Goal: Use online tool/utility: Utilize a website feature to perform a specific function

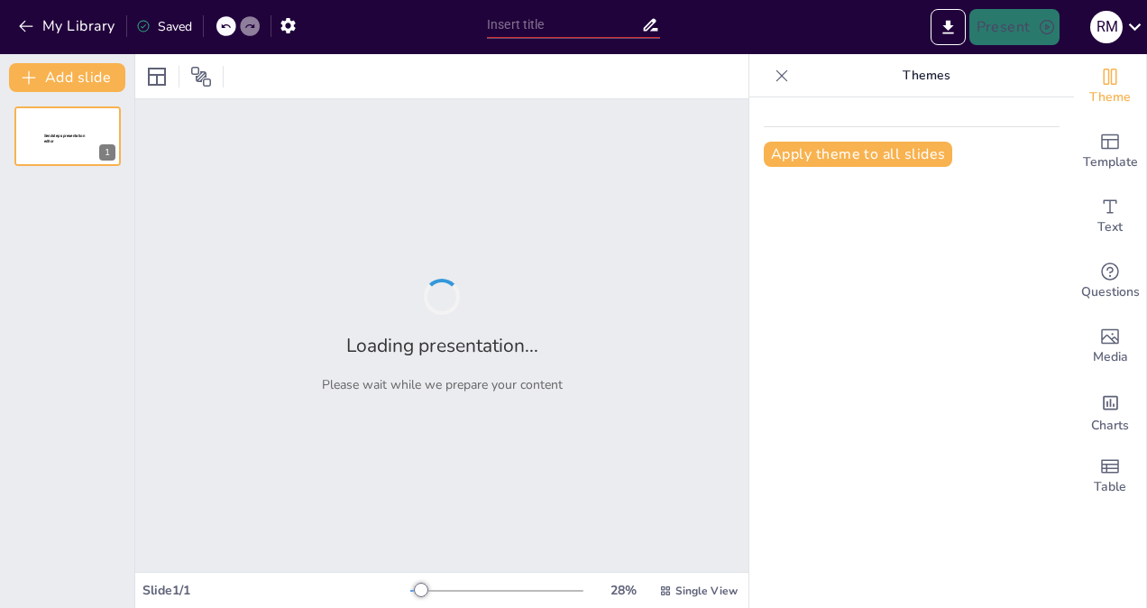
type input "Data-Driven Decision Making in Academia: Utilizing SWOT Analysis and the [MEDIC…"
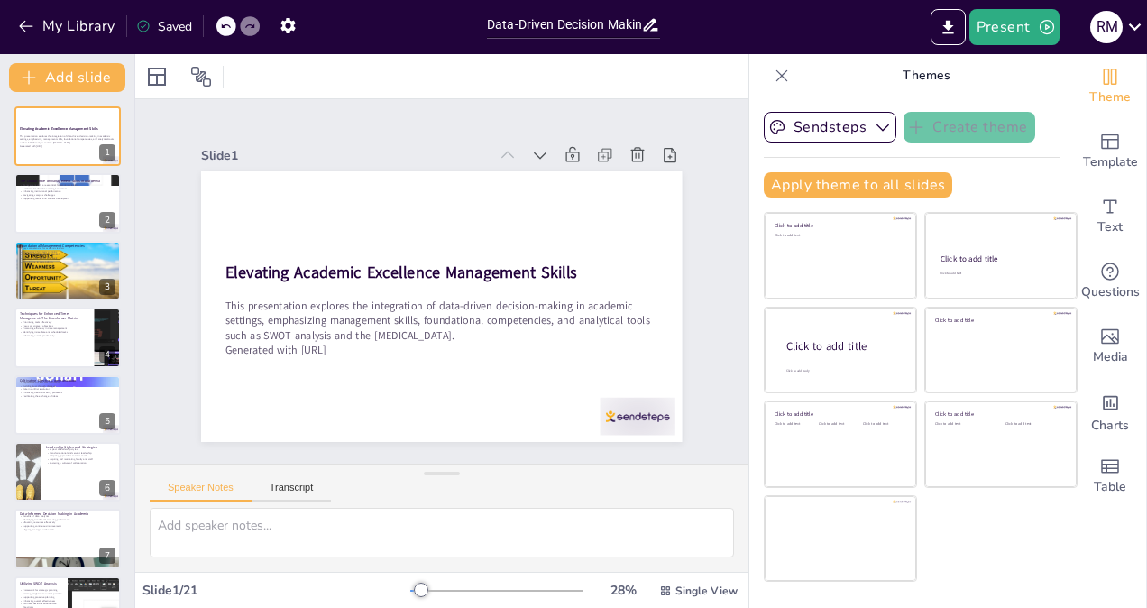
checkbox input "true"
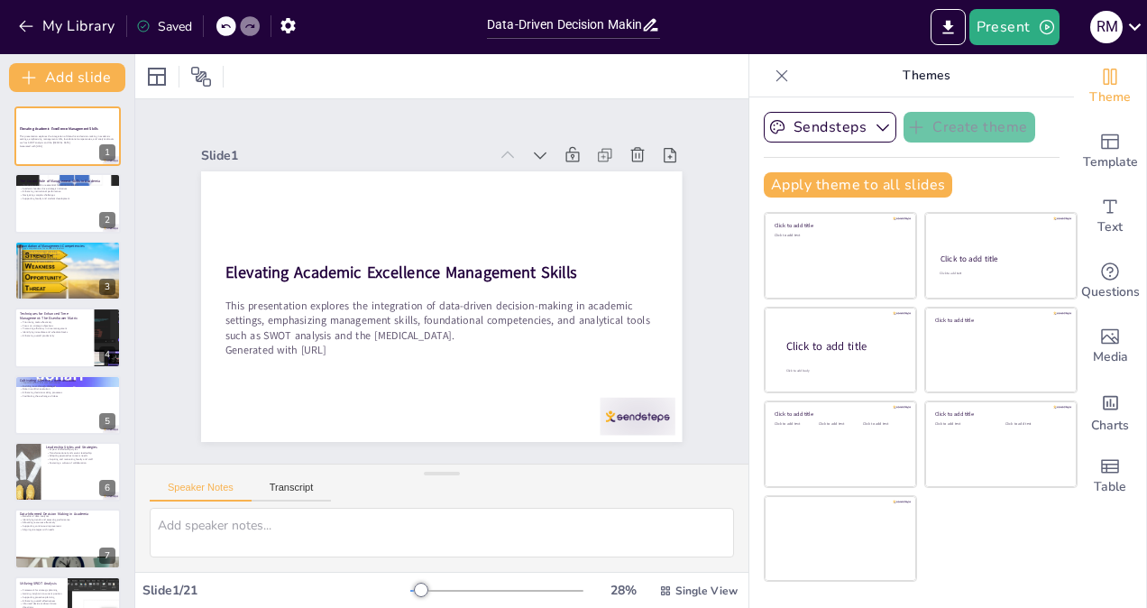
checkbox input "true"
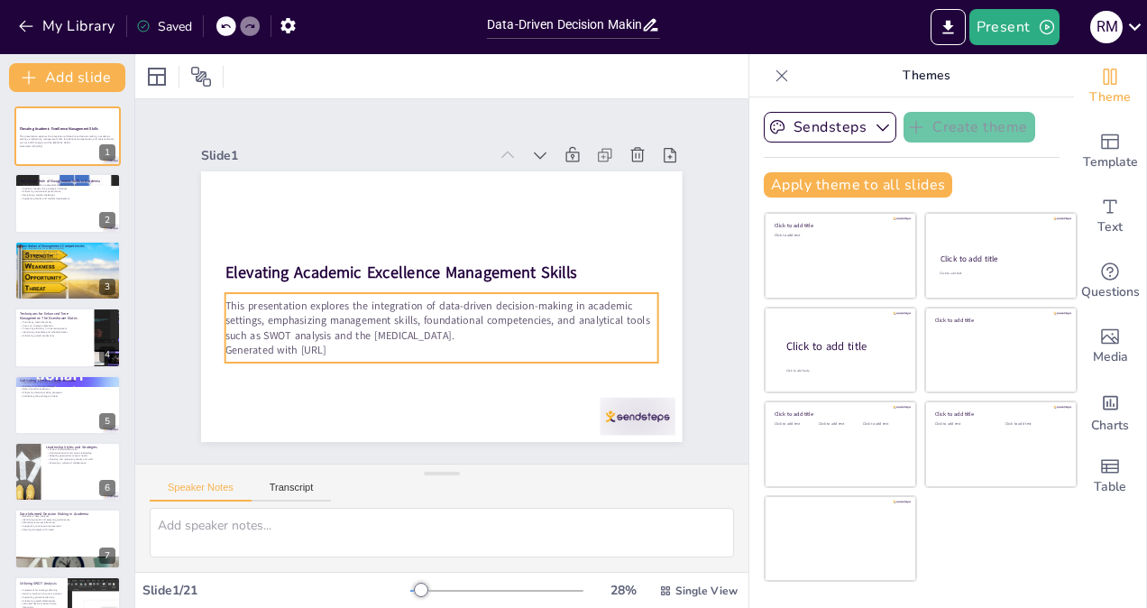
checkbox input "true"
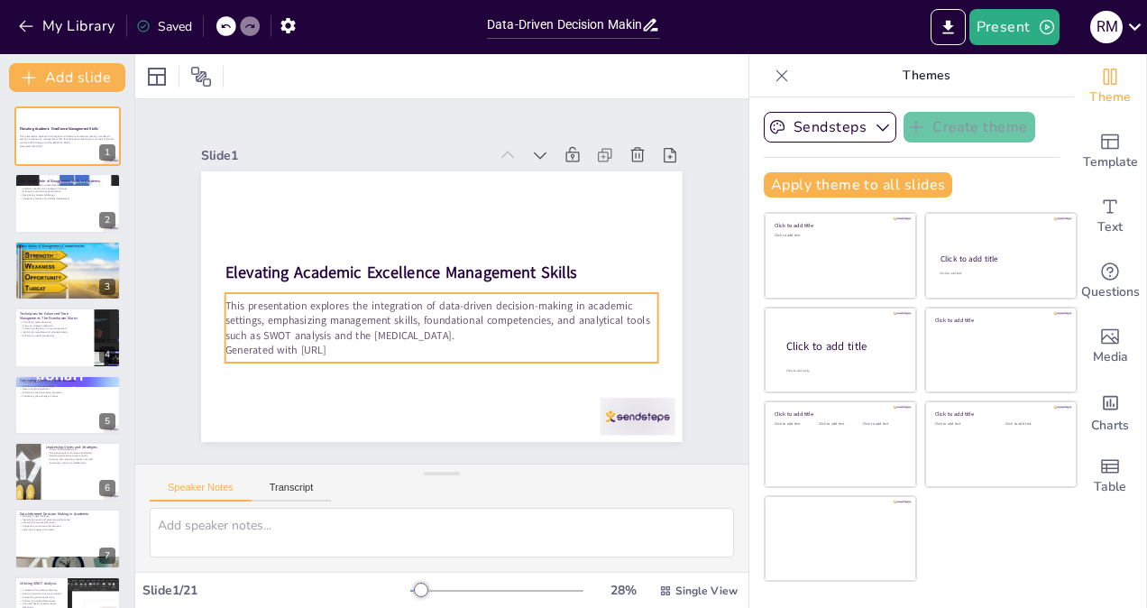
checkbox input "true"
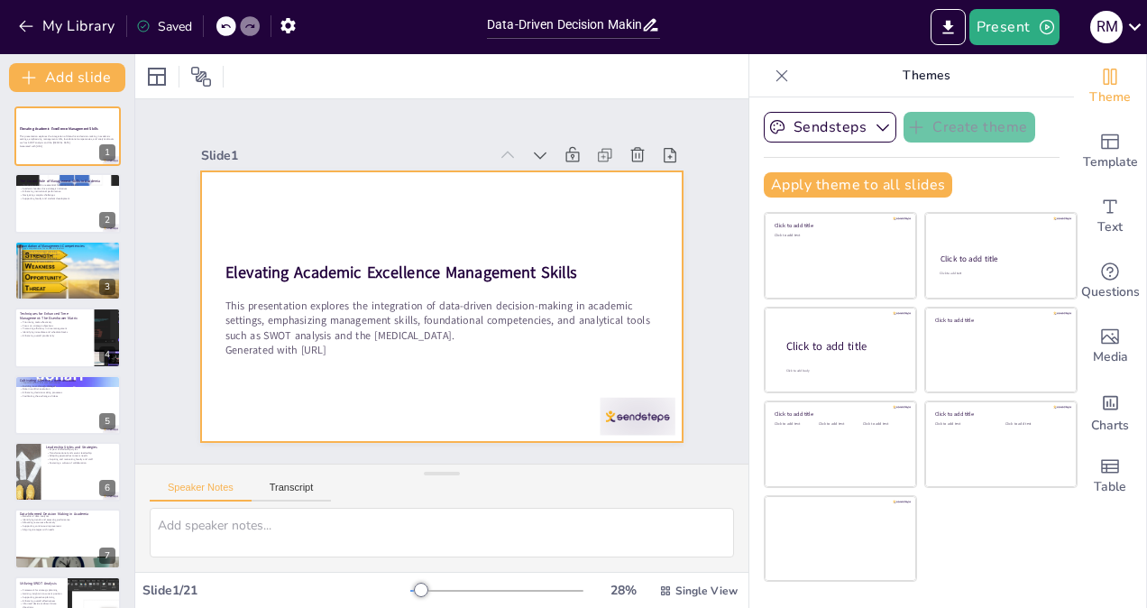
checkbox input "true"
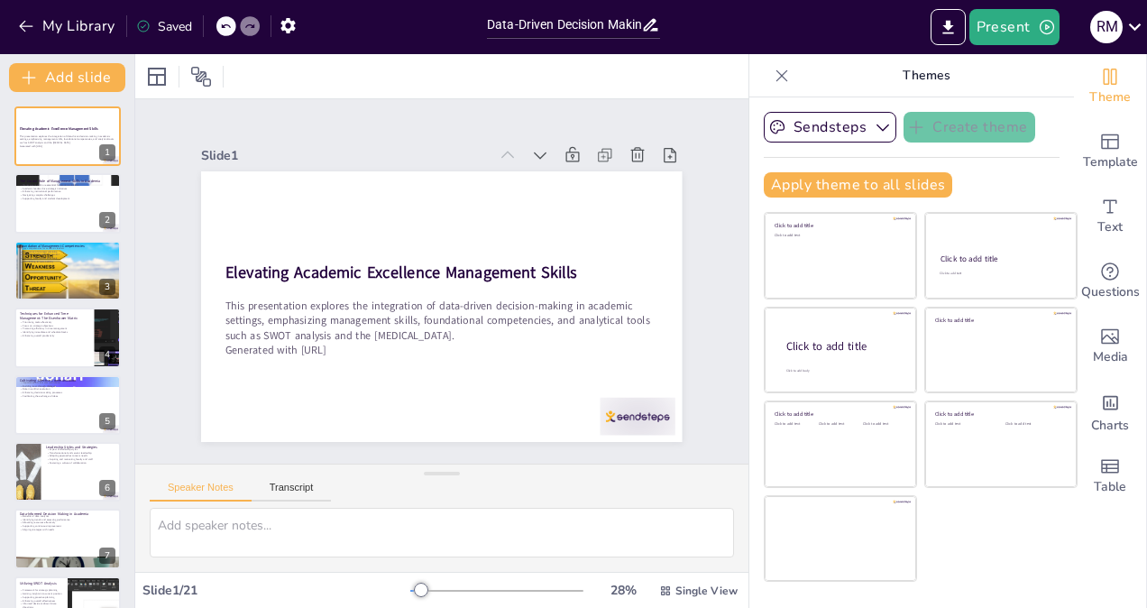
checkbox input "true"
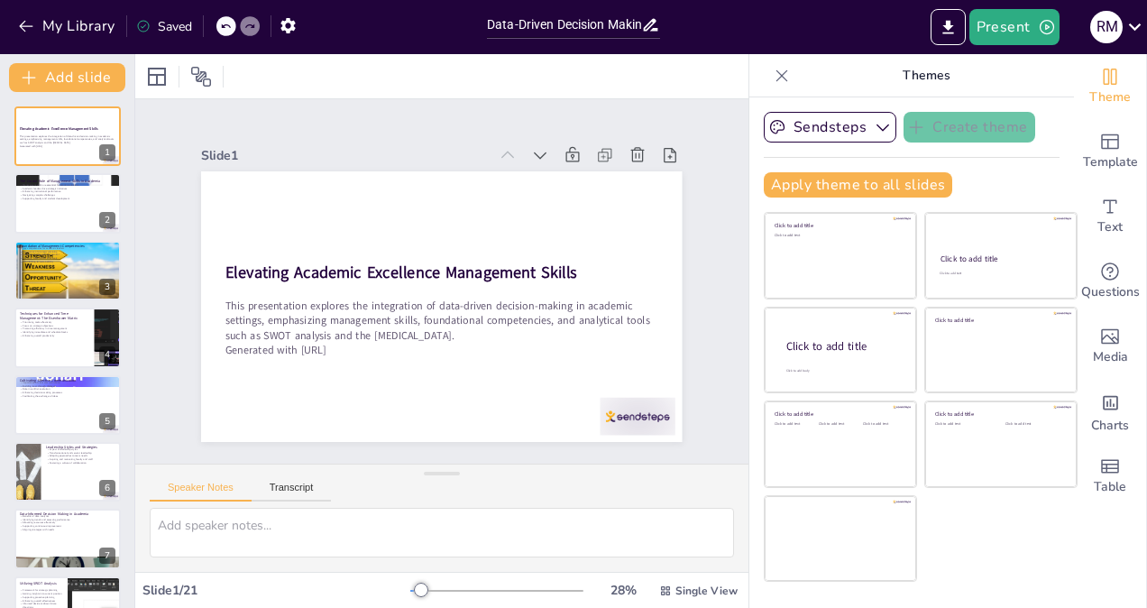
checkbox input "true"
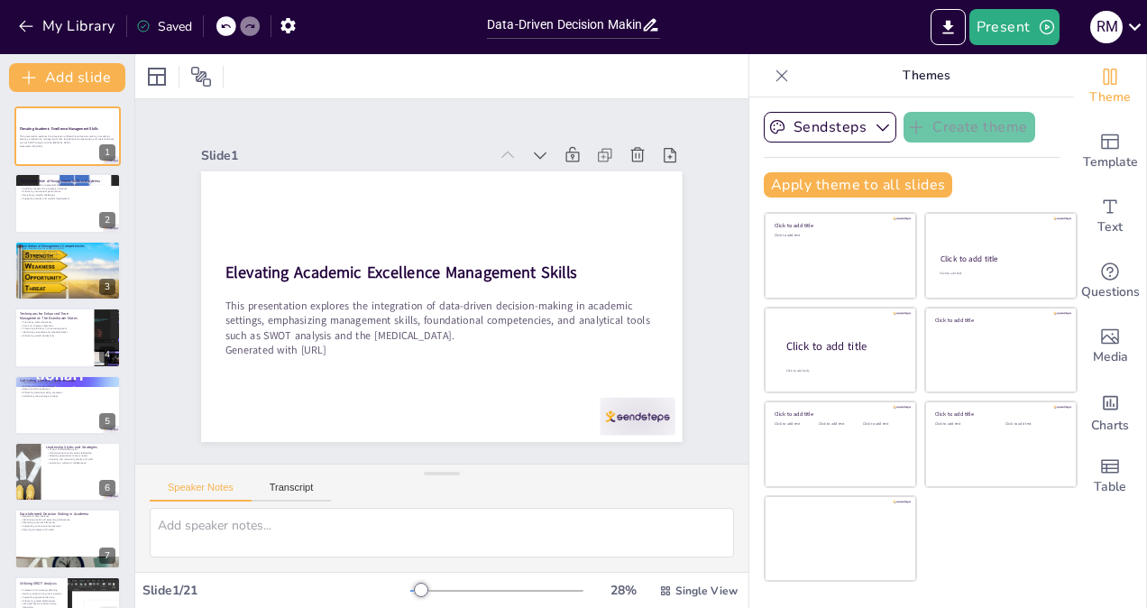
checkbox input "true"
click at [302, 483] on button "Transcript" at bounding box center [292, 492] width 80 height 20
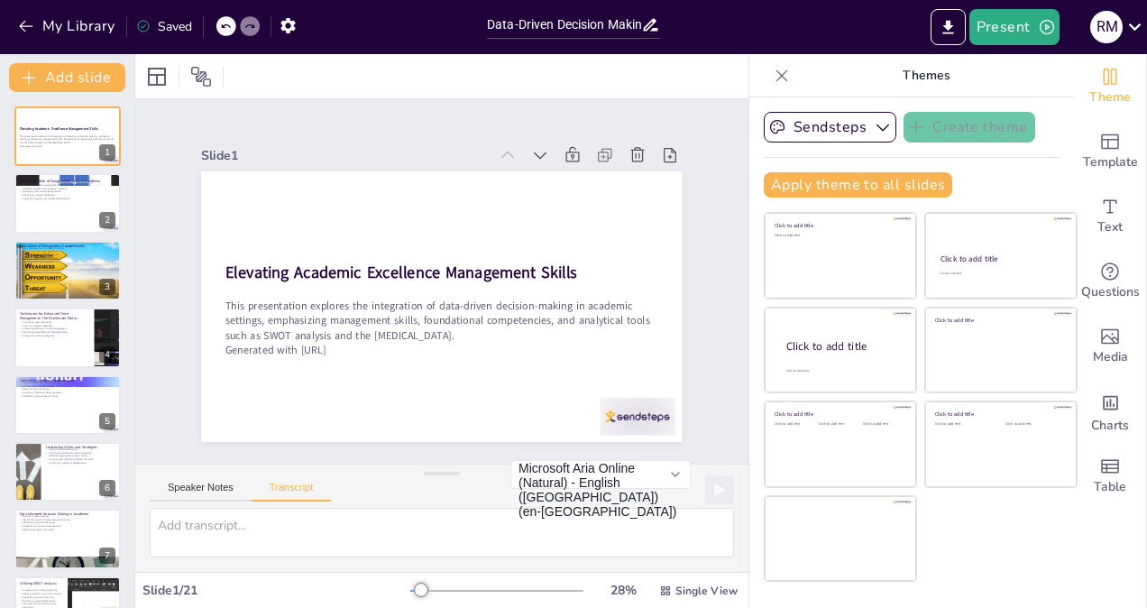
checkbox input "true"
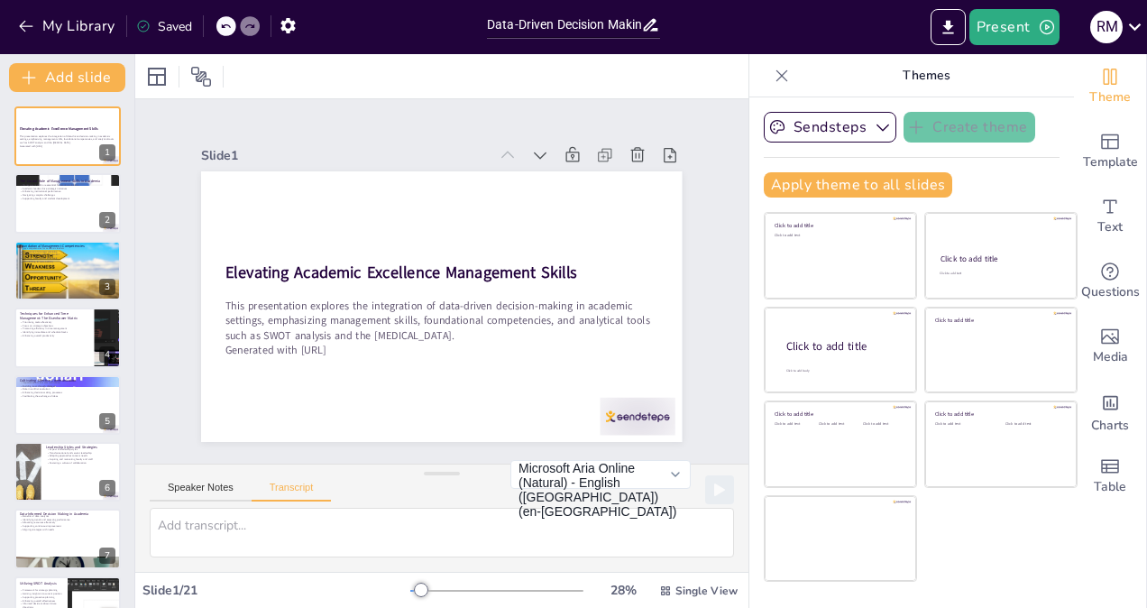
checkbox input "true"
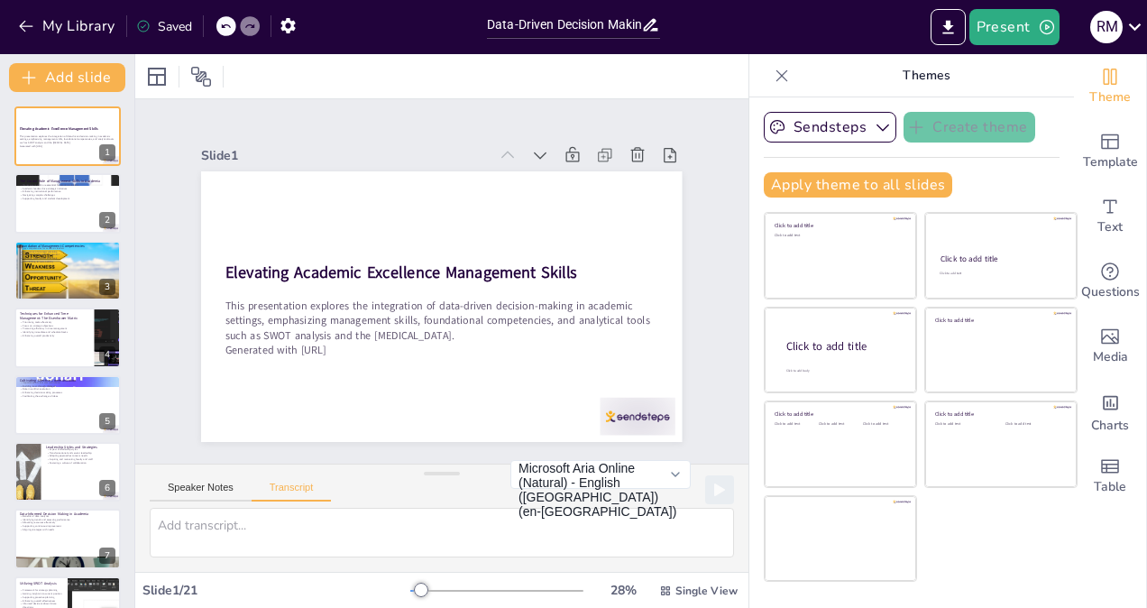
checkbox input "true"
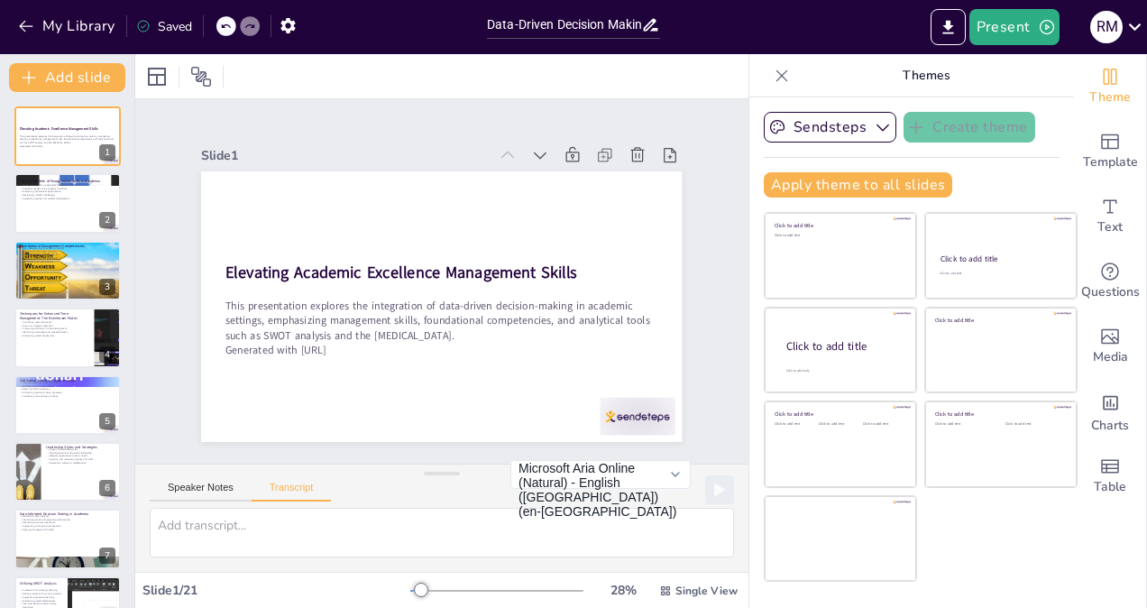
checkbox input "true"
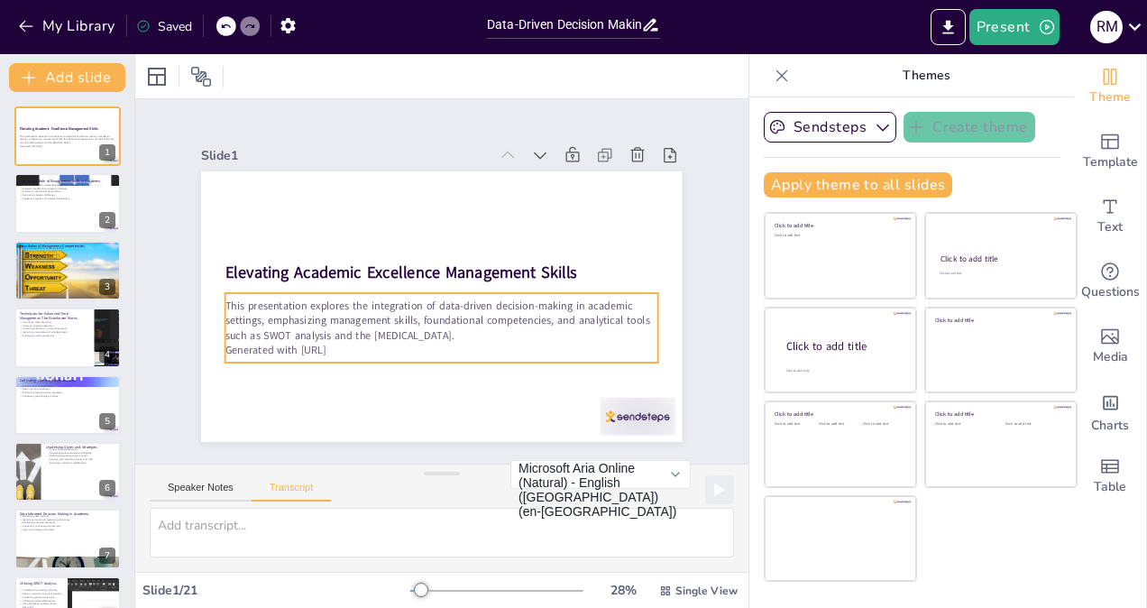
checkbox input "true"
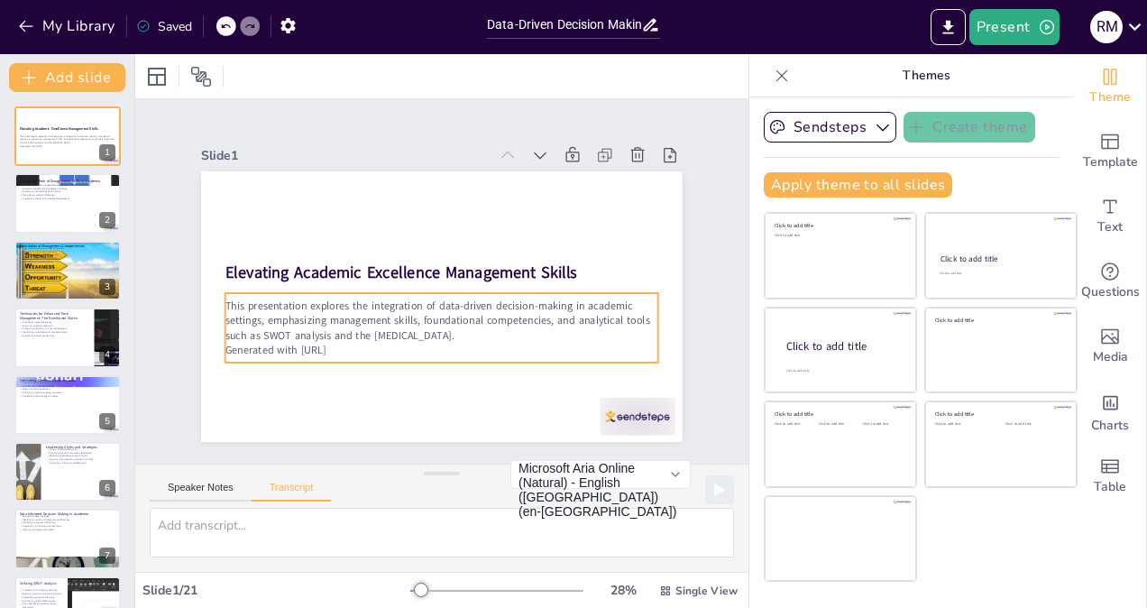
checkbox input "true"
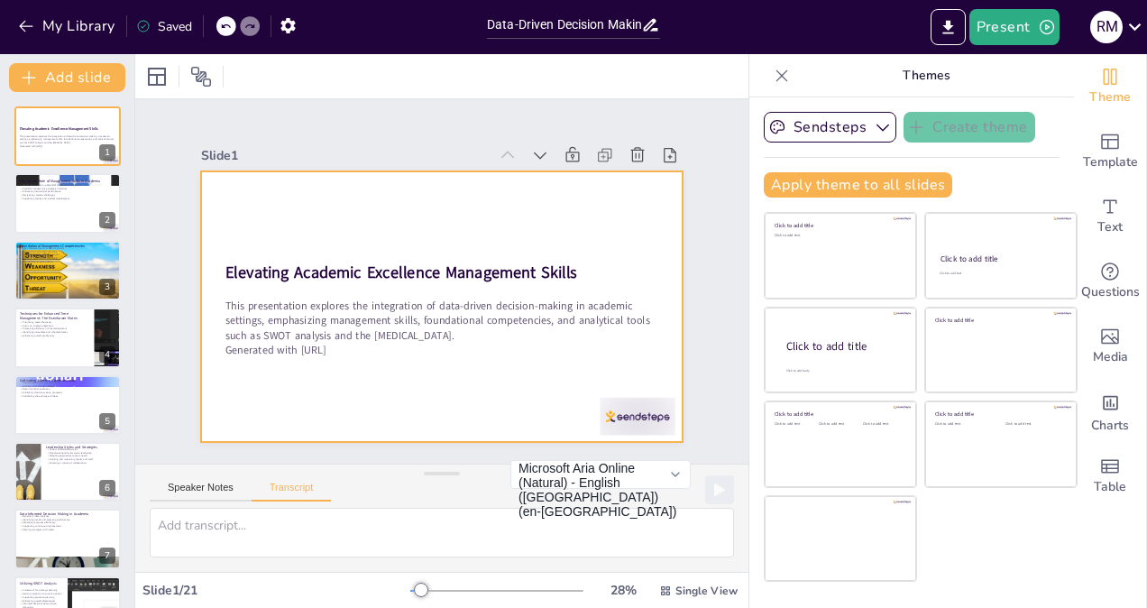
checkbox input "true"
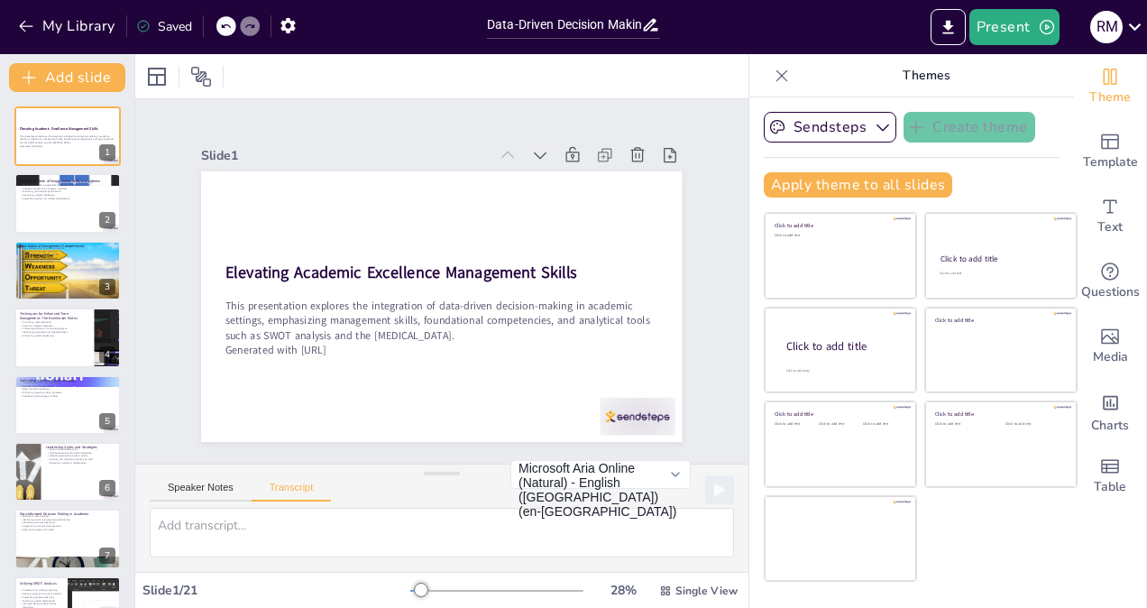
checkbox input "true"
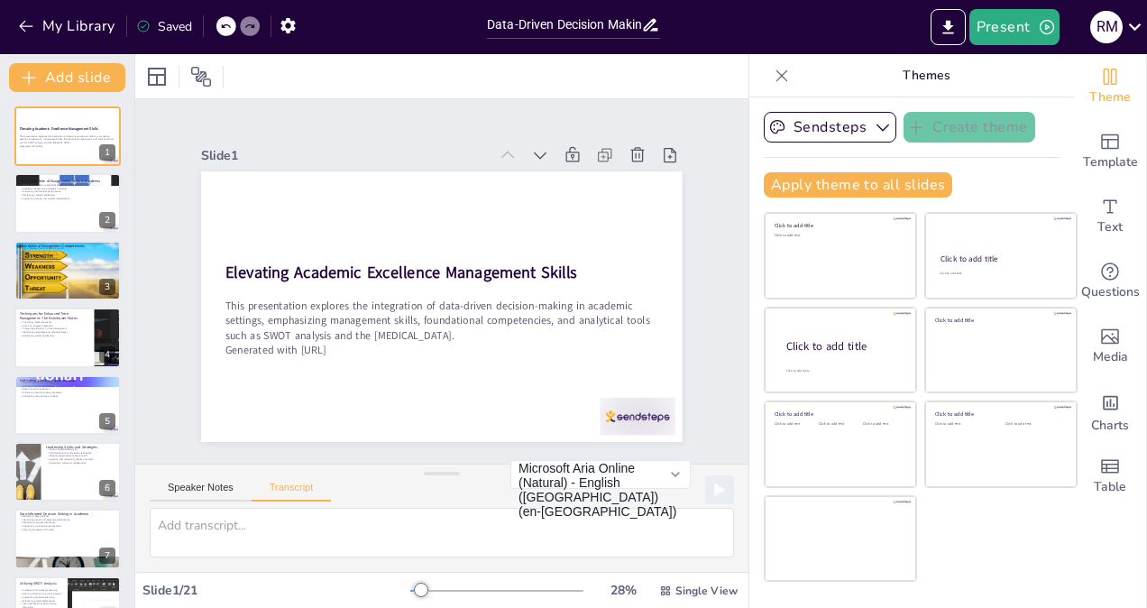
checkbox input "true"
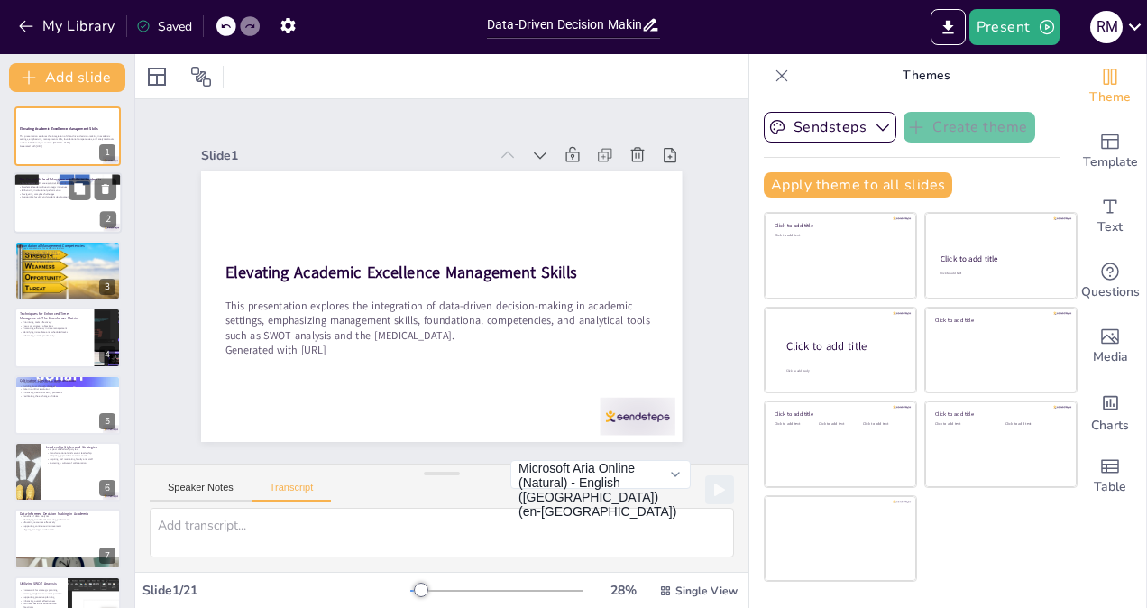
checkbox input "true"
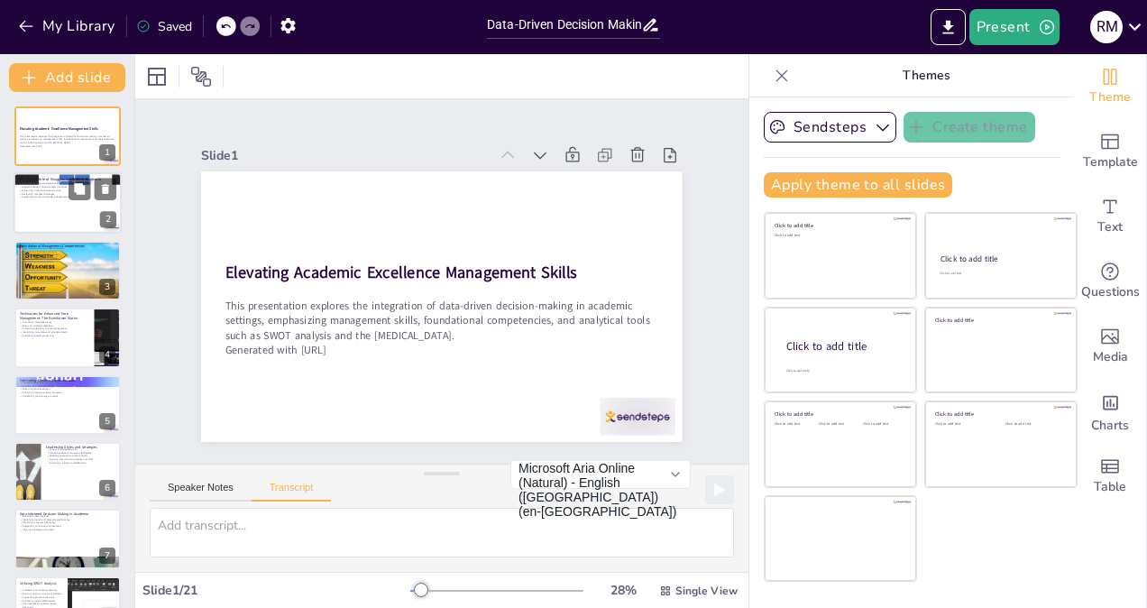
checkbox input "true"
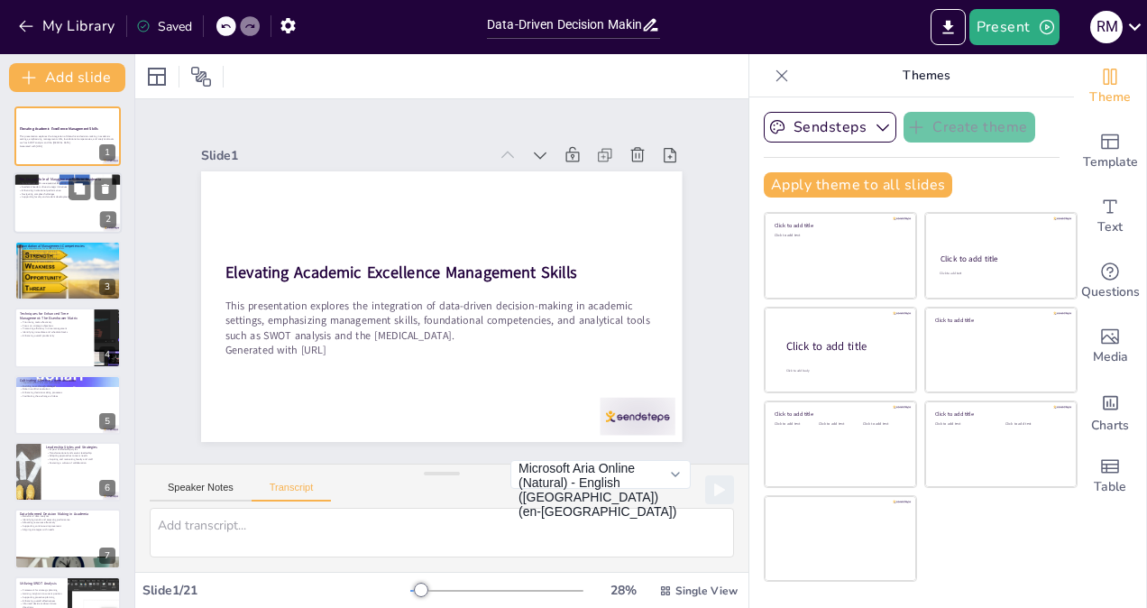
click at [48, 188] on p "Academic leaders drive strategic initiatives" at bounding box center [67, 188] width 97 height 4
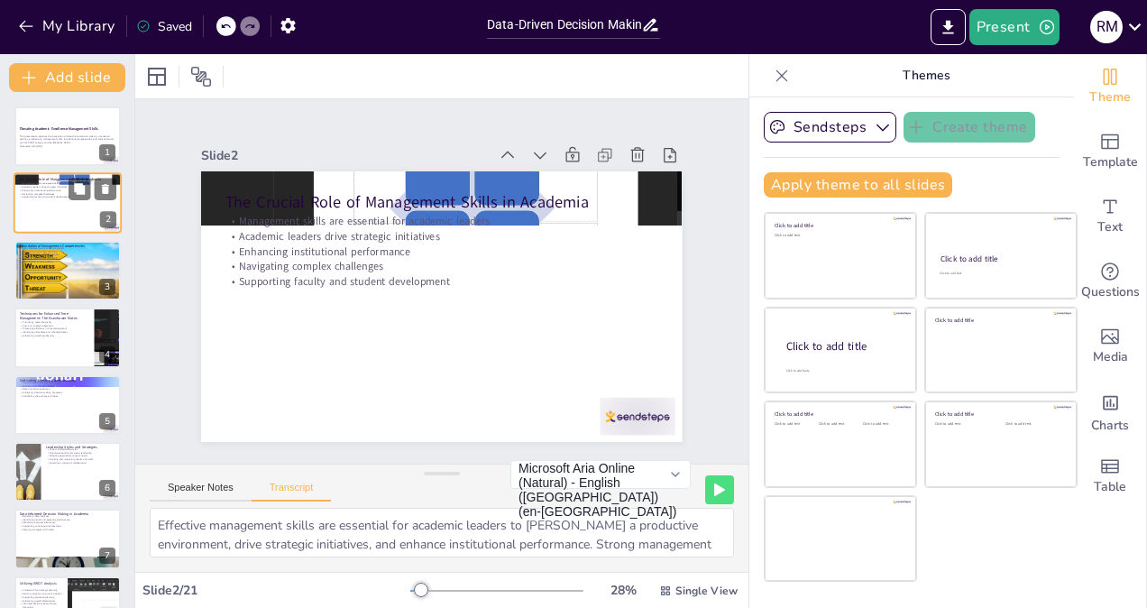
checkbox input "true"
type textarea "Effective management skills are essential for academic leaders to [PERSON_NAME]…"
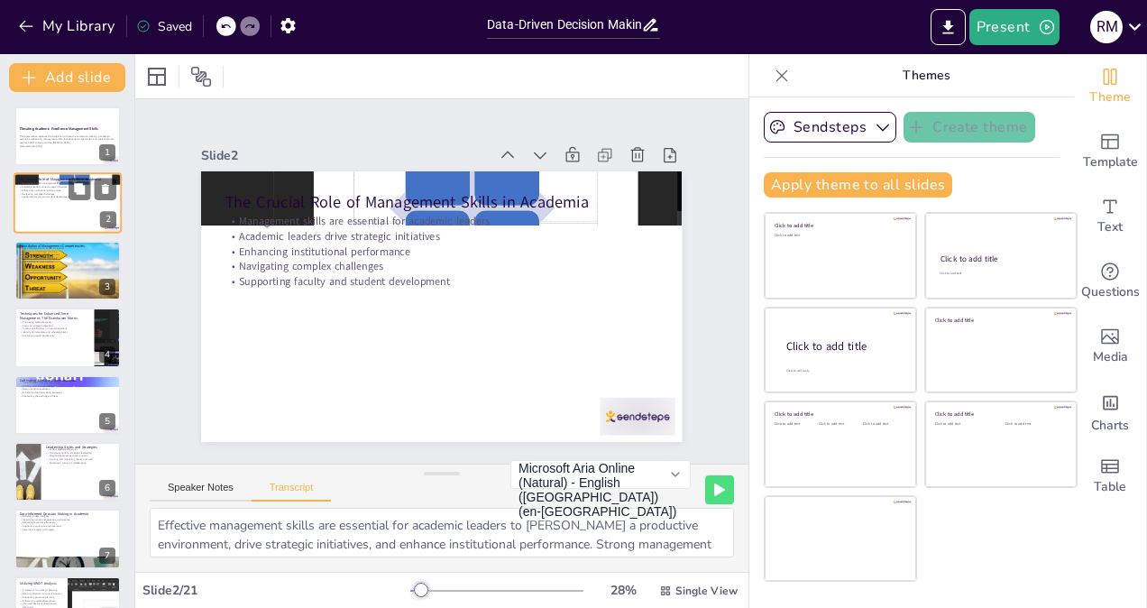
checkbox input "true"
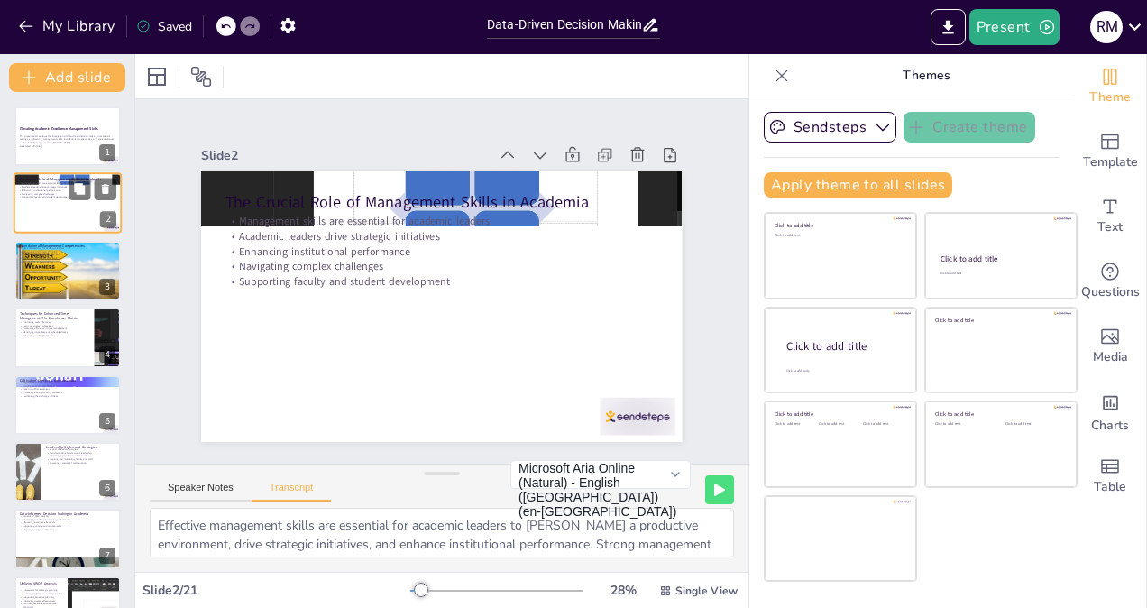
checkbox input "true"
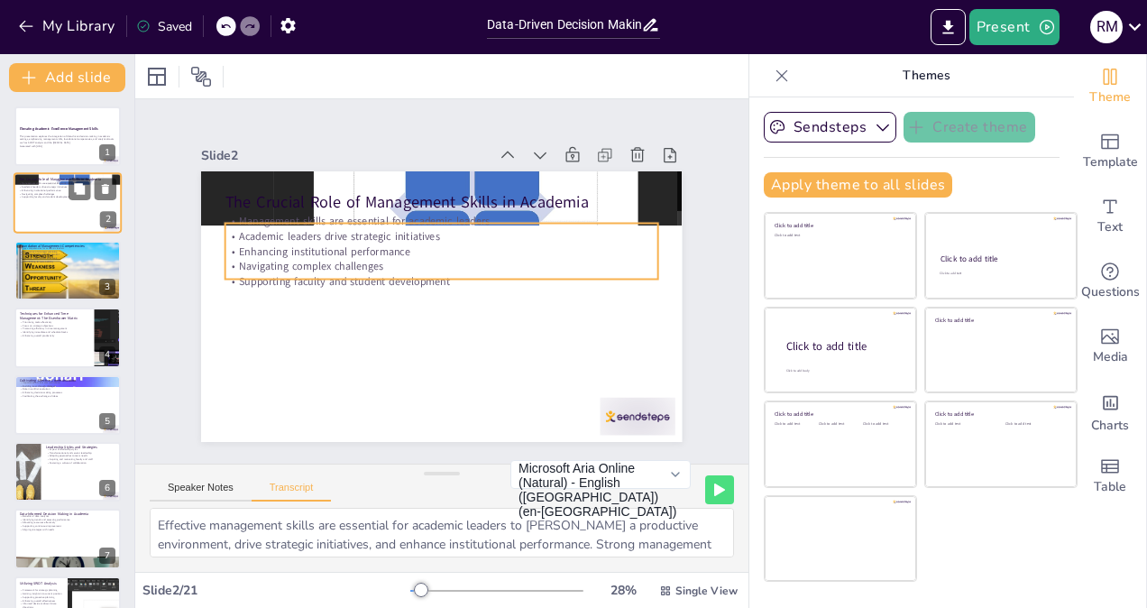
checkbox input "true"
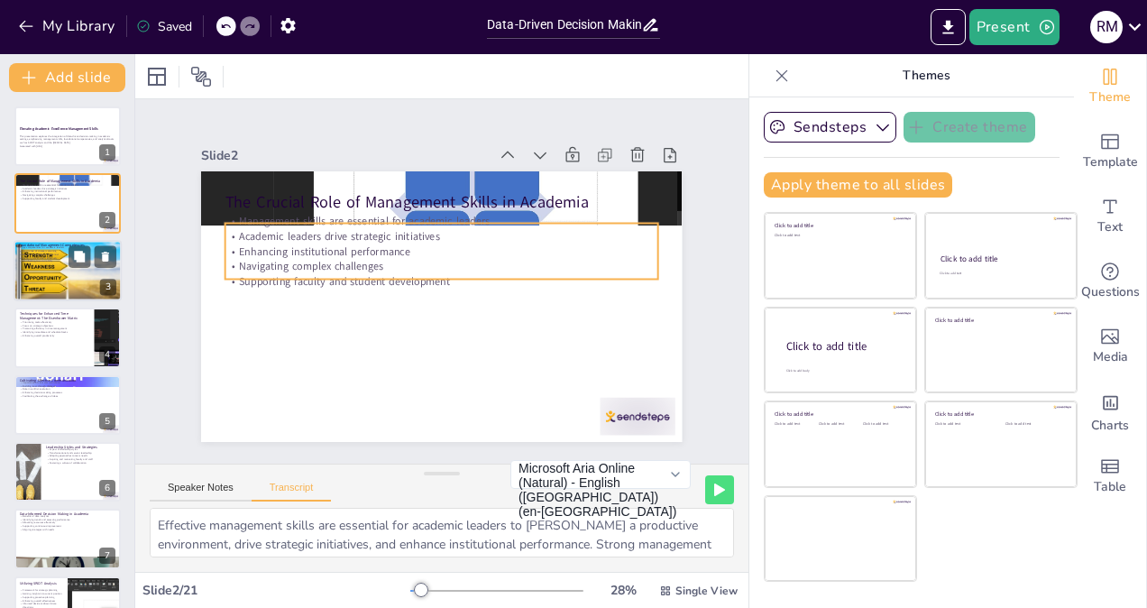
checkbox input "true"
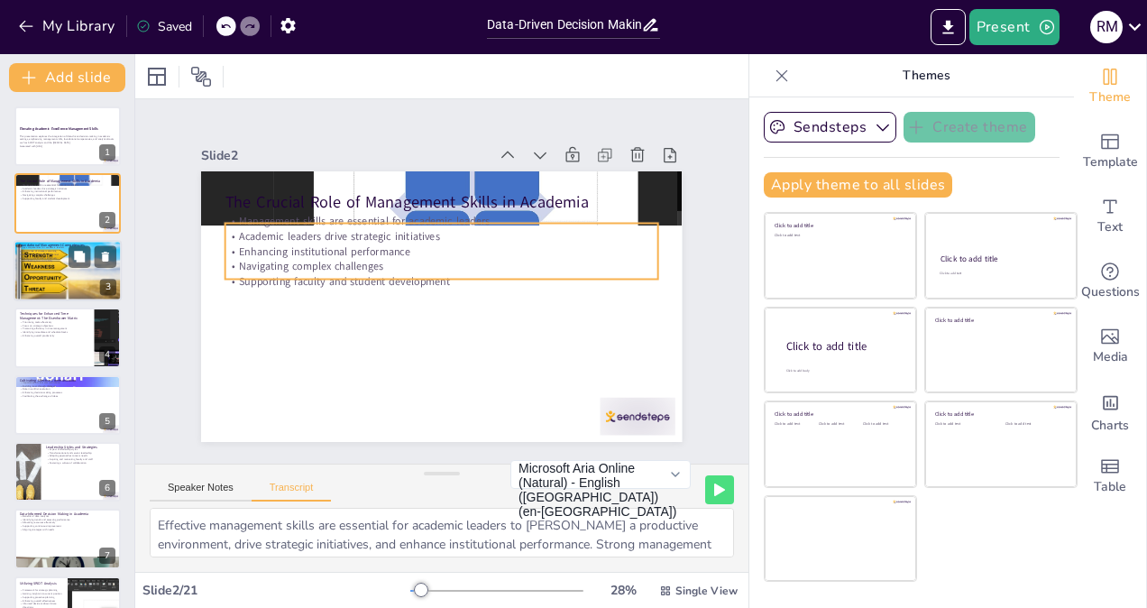
checkbox input "true"
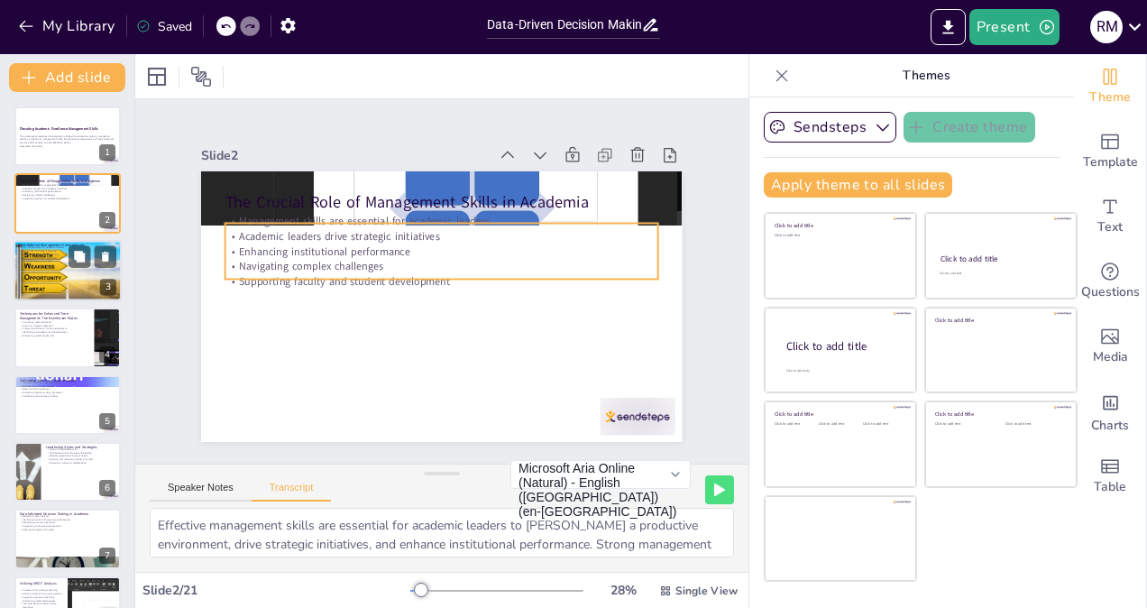
checkbox input "true"
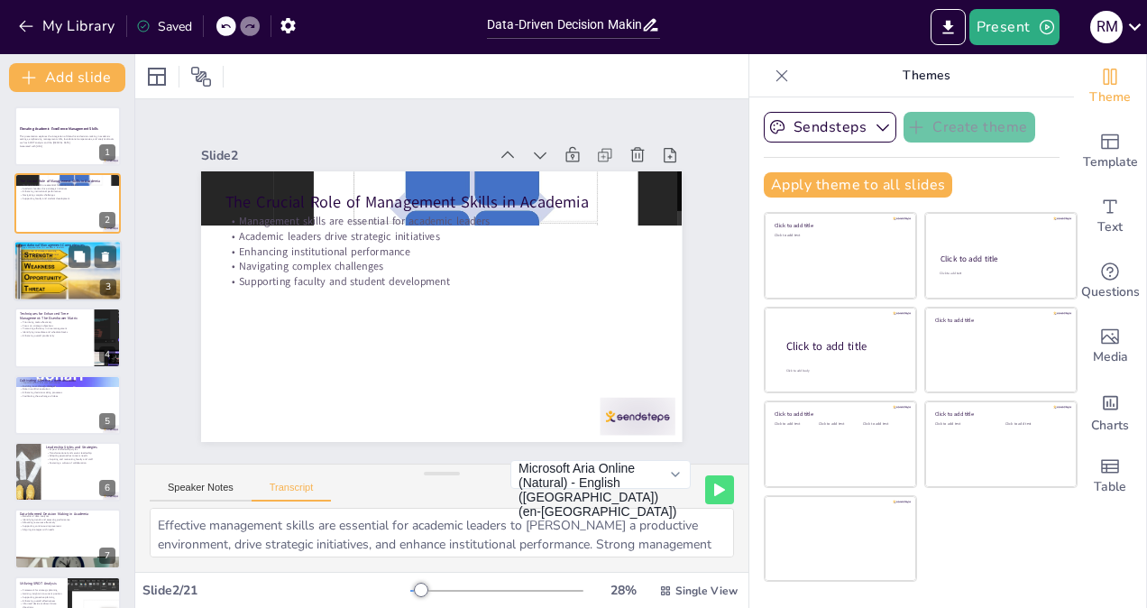
click at [67, 265] on div at bounding box center [68, 270] width 108 height 67
checkbox input "true"
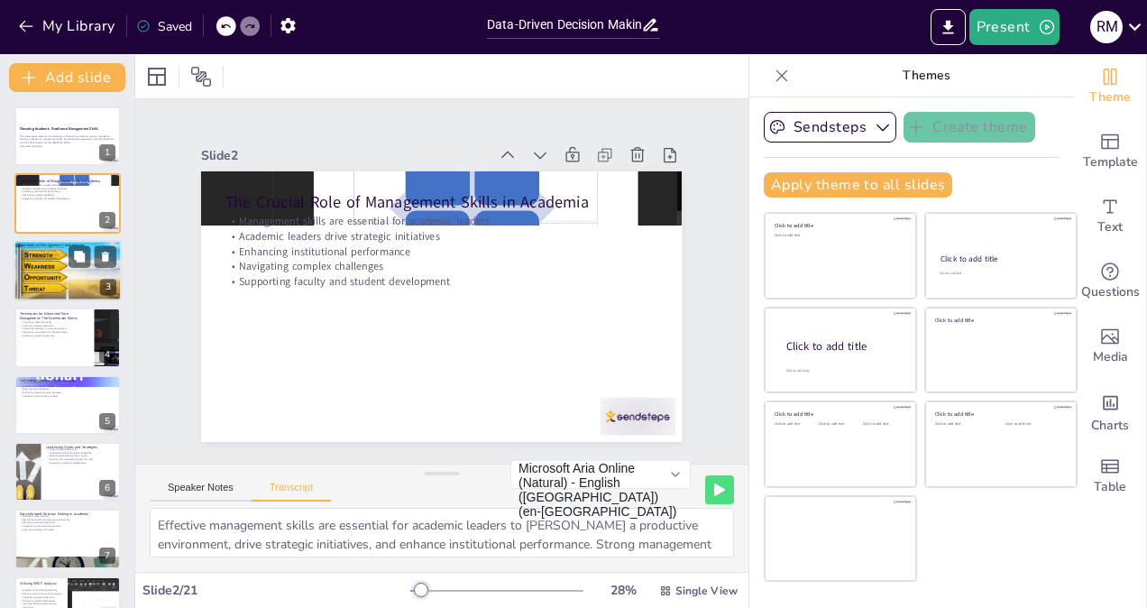
type textarea "Key competencies include strategic planning, resource management, and stakehold…"
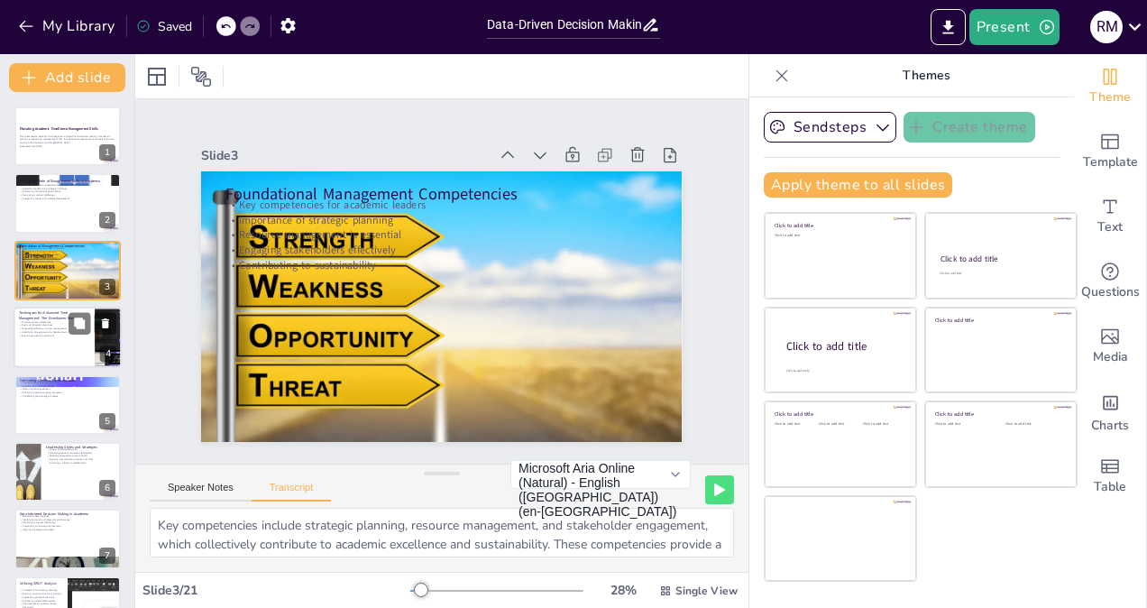
checkbox input "true"
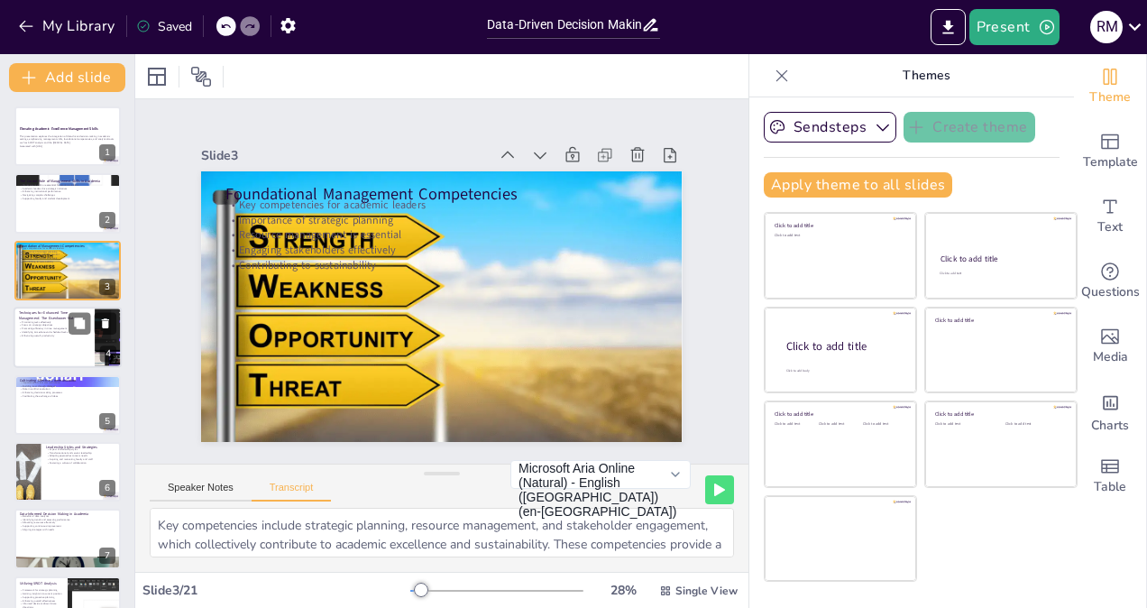
checkbox input "true"
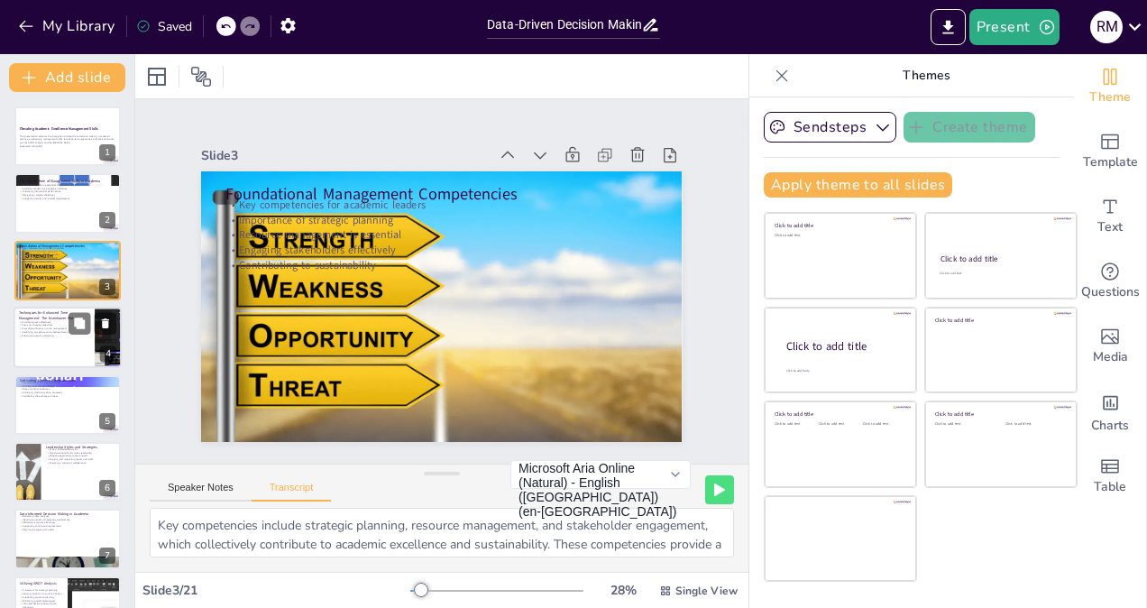
checkbox input "true"
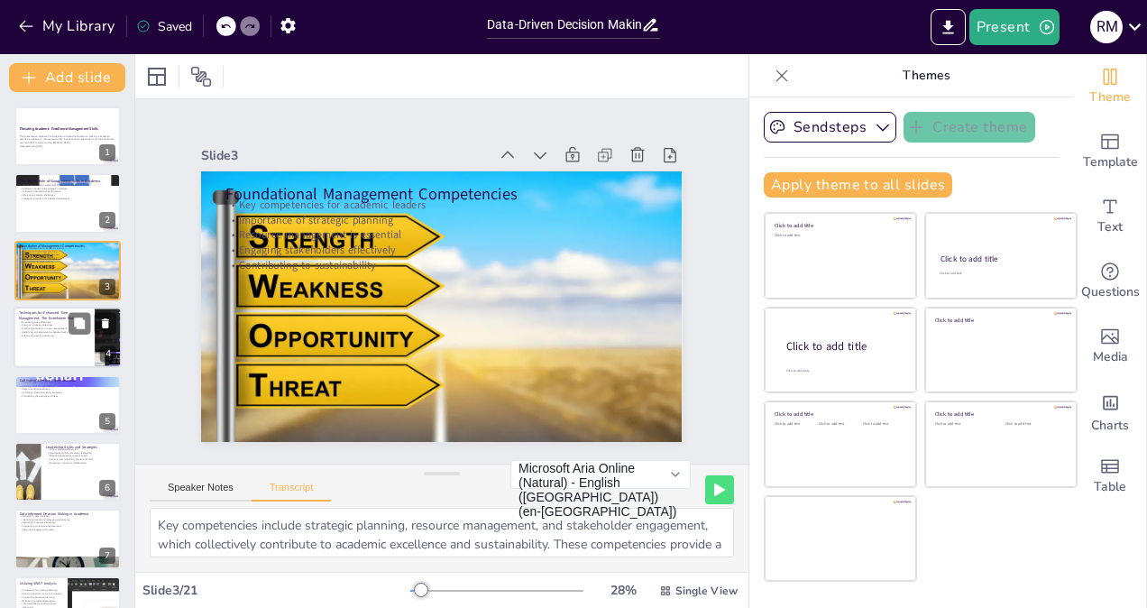
checkbox input "true"
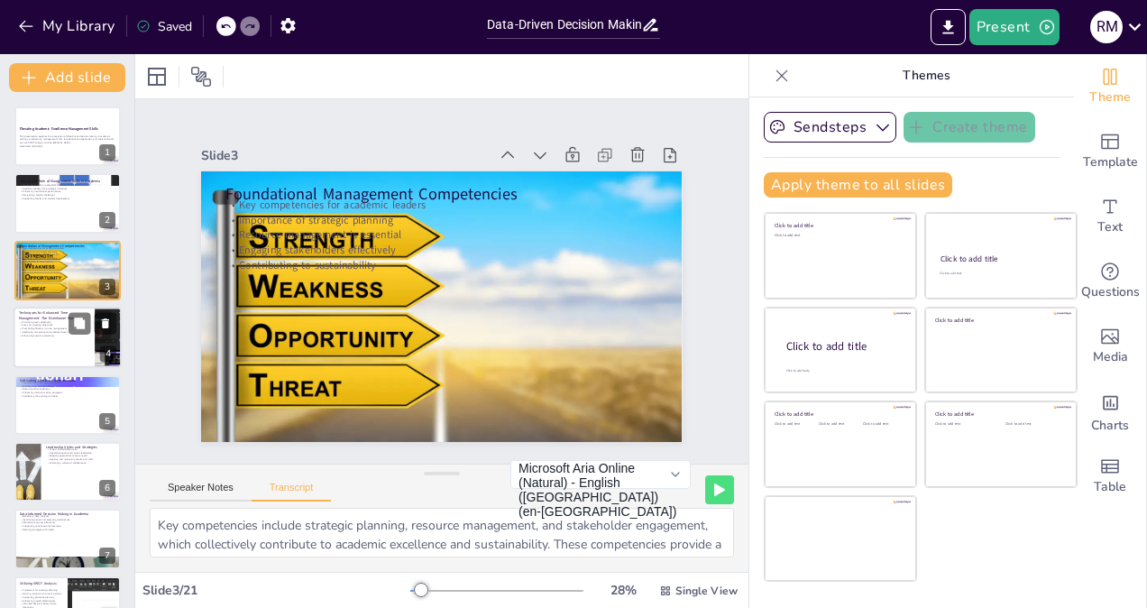
checkbox input "true"
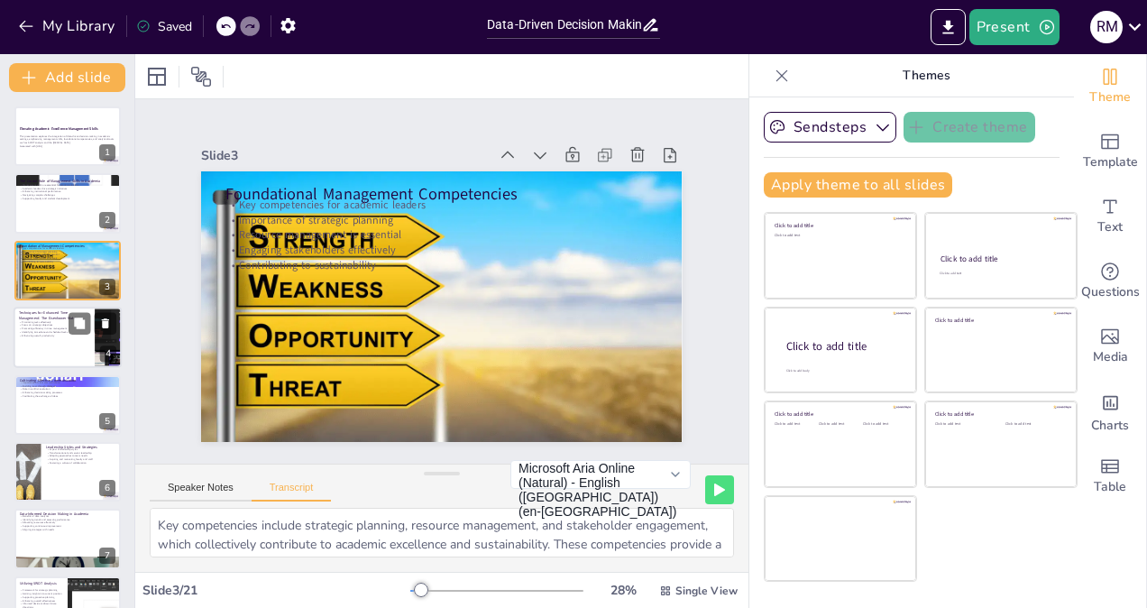
checkbox input "true"
click at [61, 337] on div at bounding box center [68, 337] width 108 height 61
checkbox input "true"
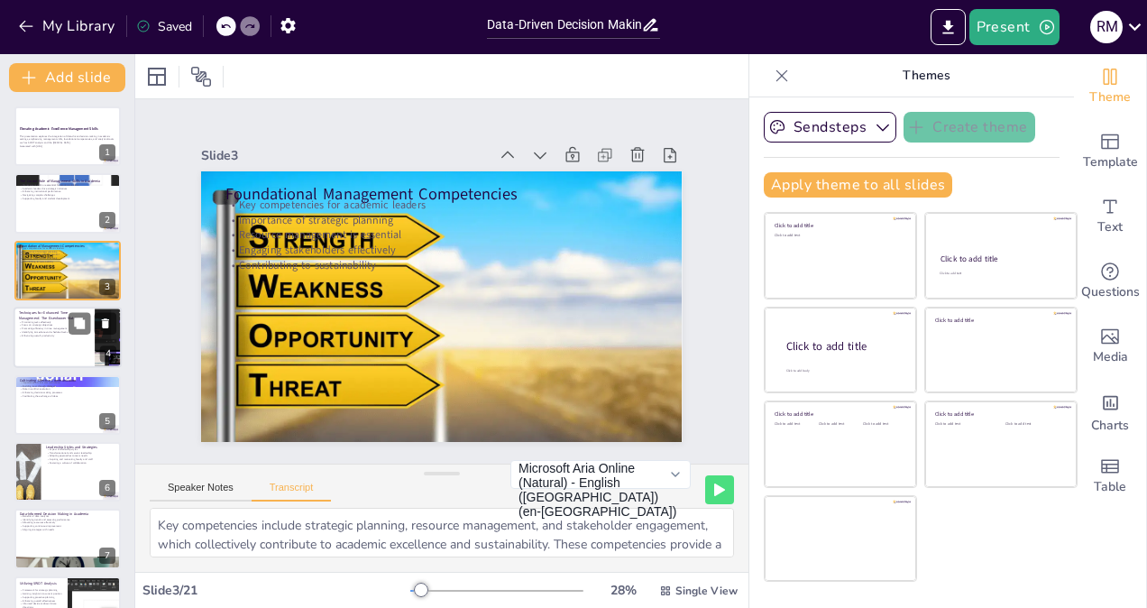
checkbox input "true"
type textarea "The Eisenhower Matrix helps prioritize tasks based on urgency and importance, e…"
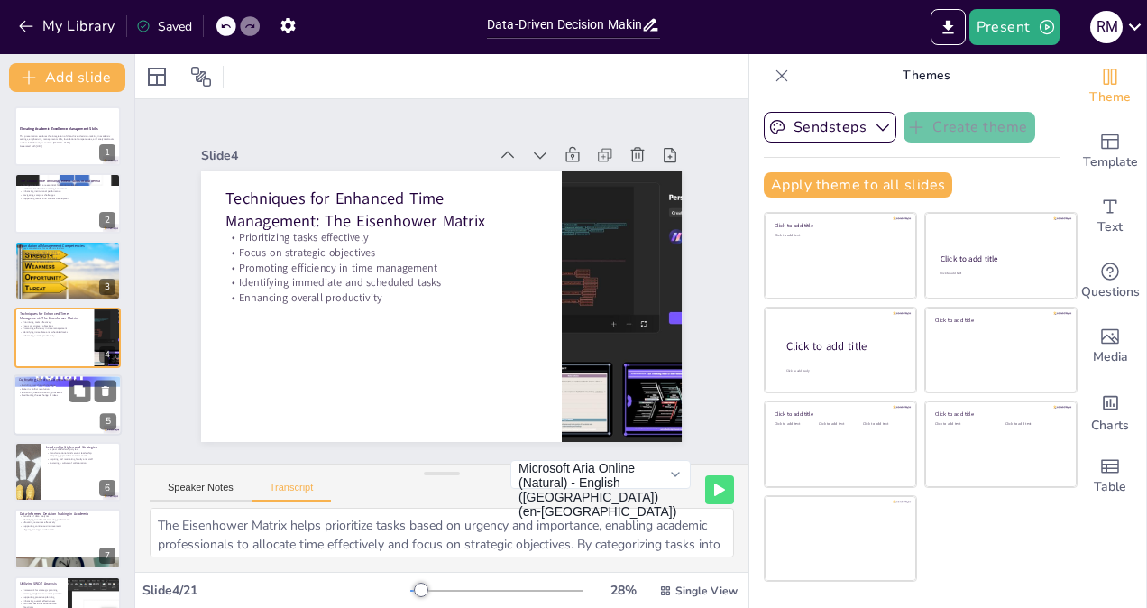
checkbox input "true"
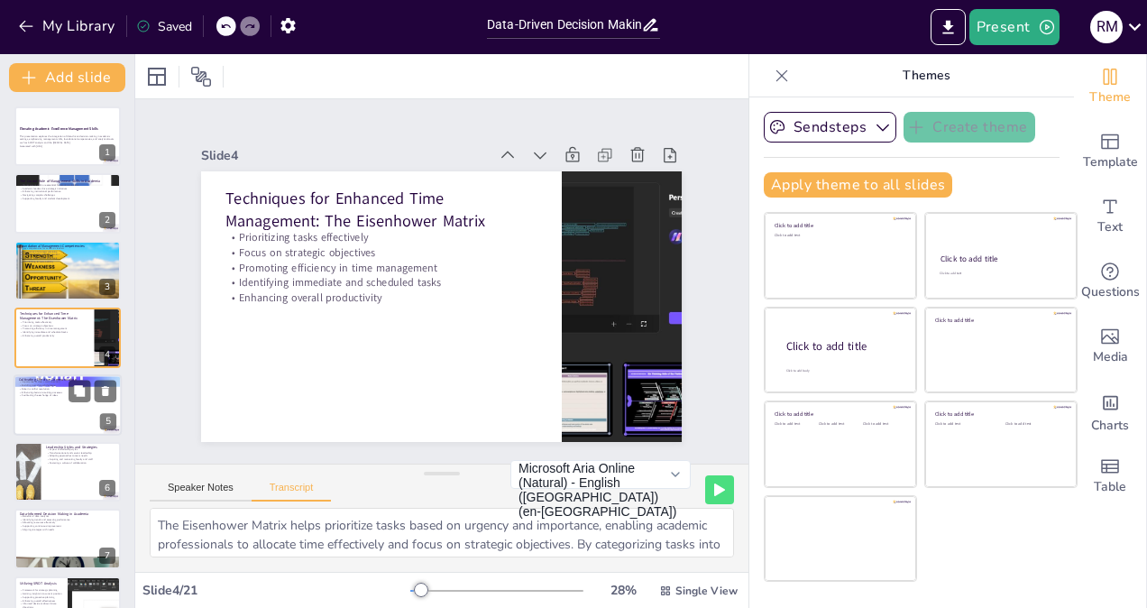
checkbox input "true"
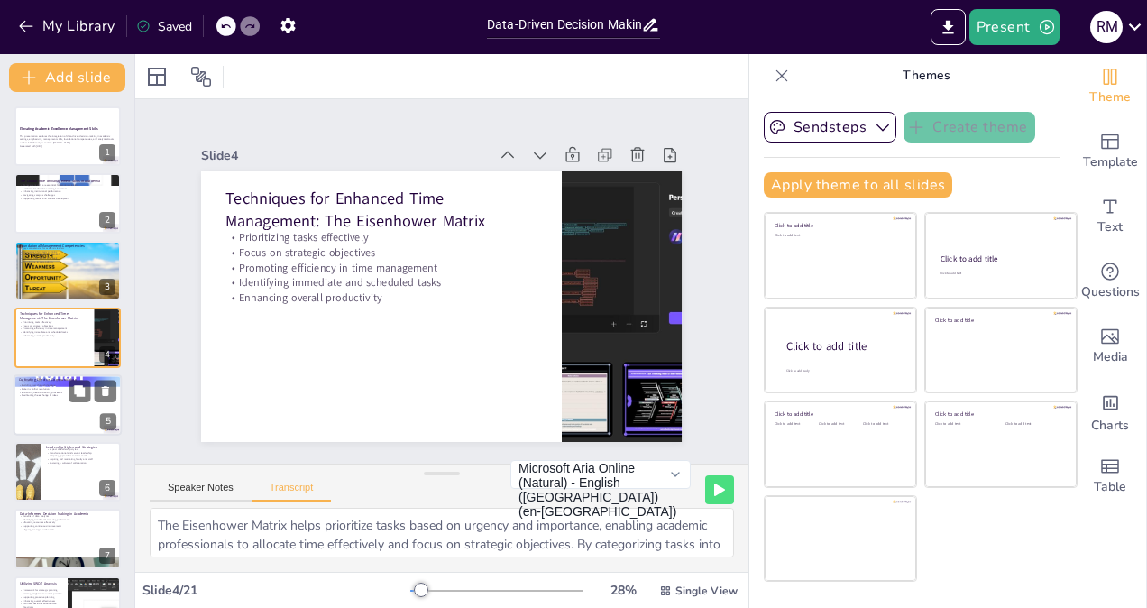
checkbox input "true"
click at [63, 426] on div at bounding box center [68, 404] width 108 height 61
checkbox input "true"
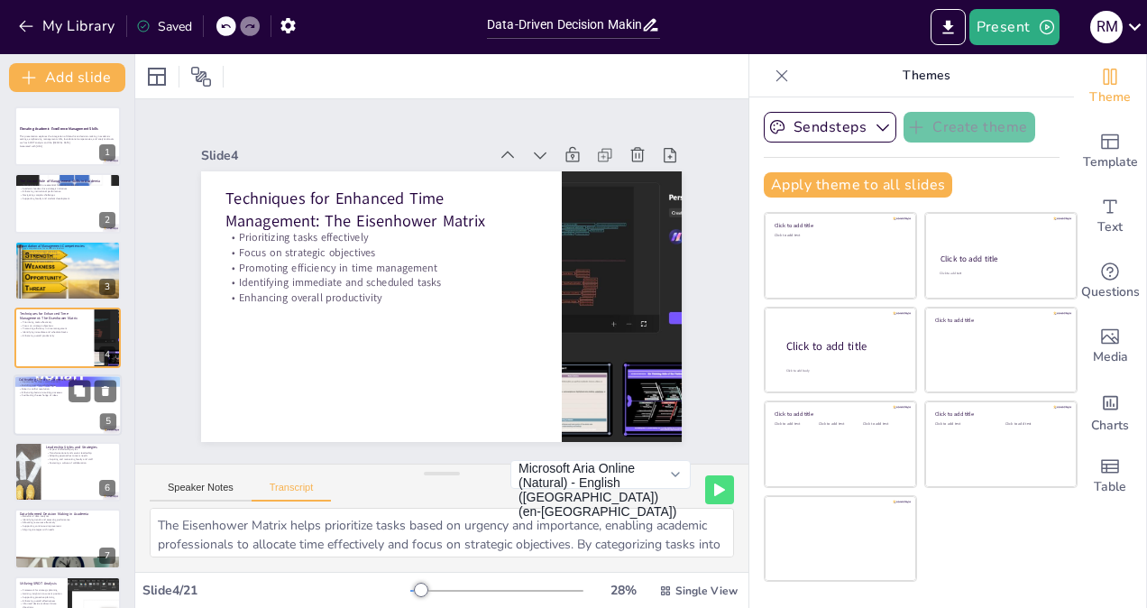
checkbox input "true"
type textarea "Clear communication fosters collaboration and understanding among faculty, staf…"
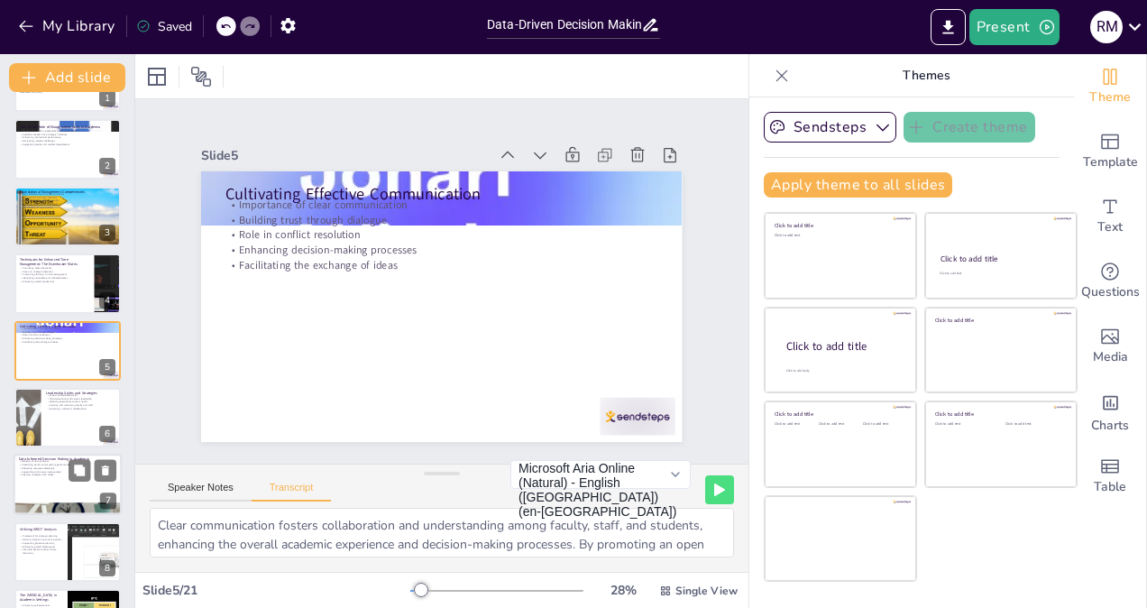
checkbox input "true"
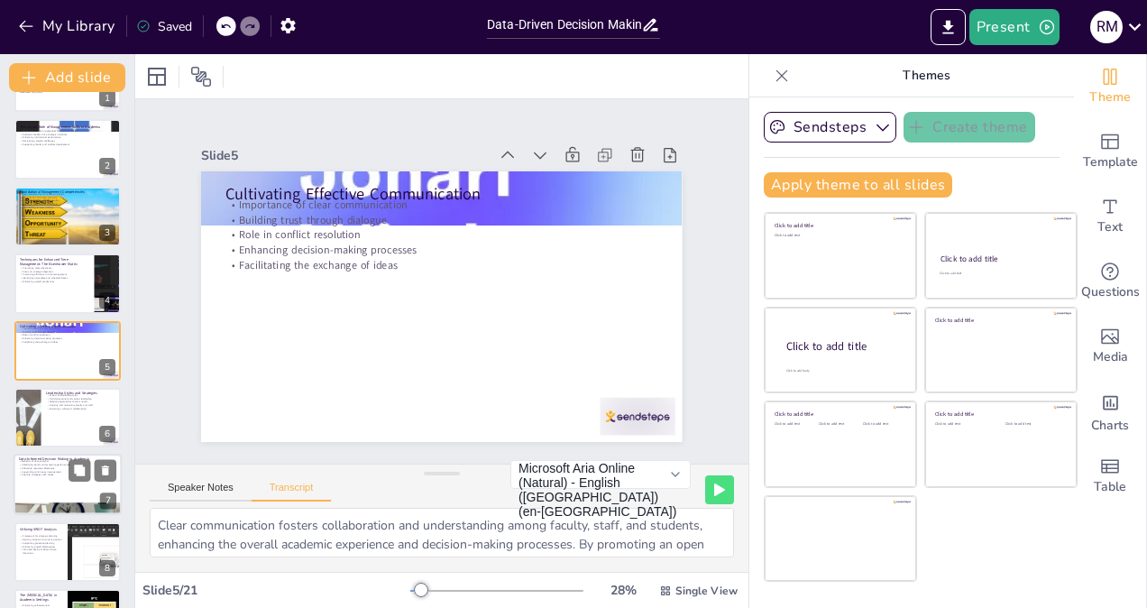
checkbox input "true"
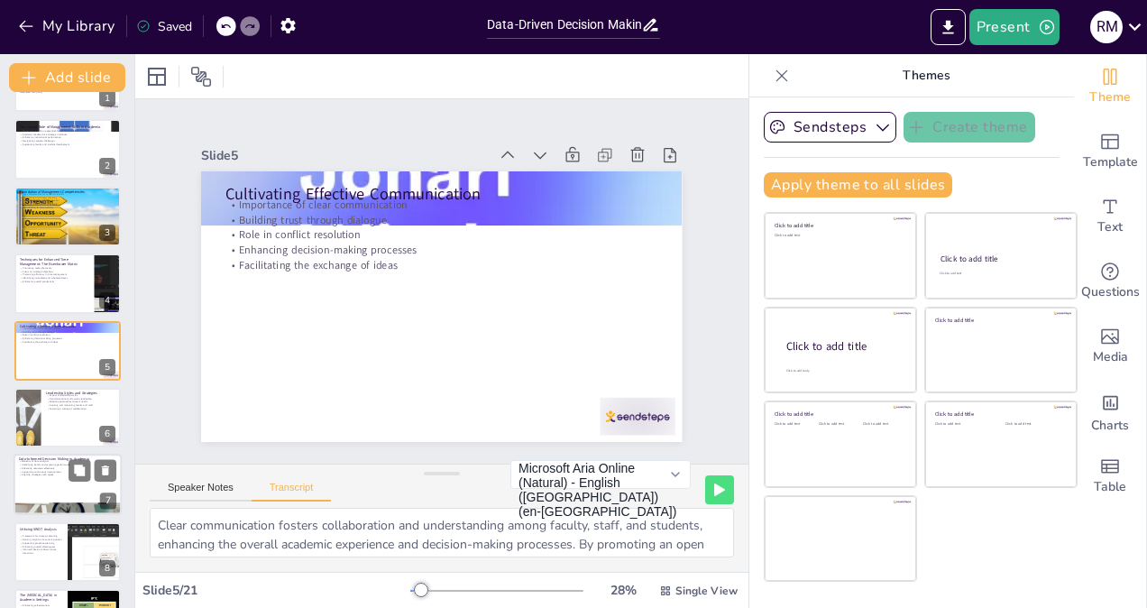
checkbox input "true"
click at [66, 465] on p "Identifying trends and assessing performance" at bounding box center [67, 466] width 97 height 4
checkbox input "true"
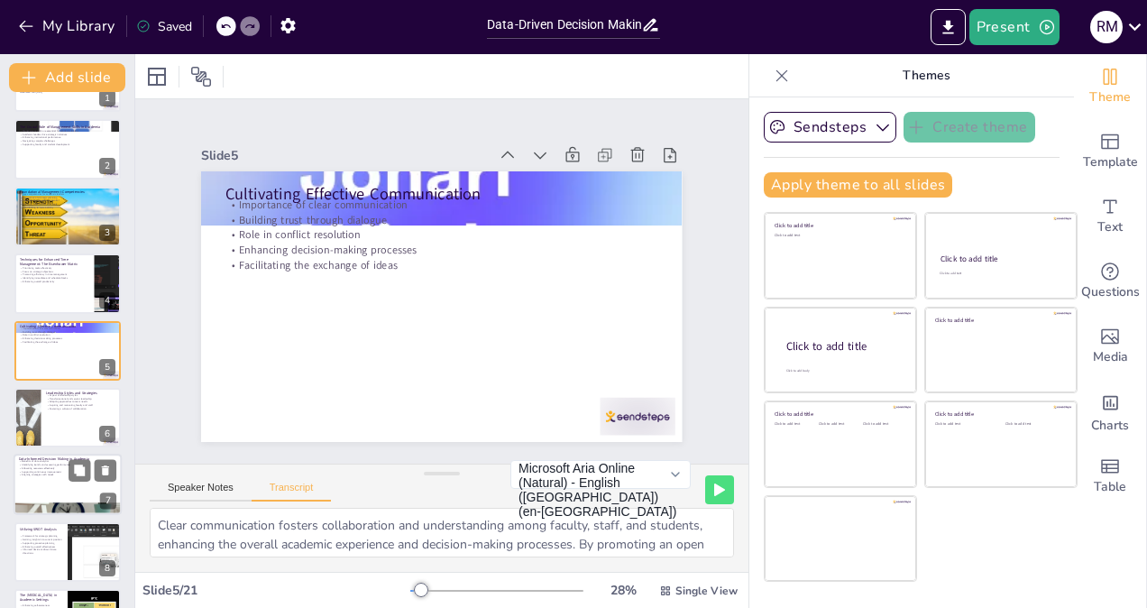
checkbox input "true"
type textarea "Utilizing data analytics enables academic institutions to make informed decisio…"
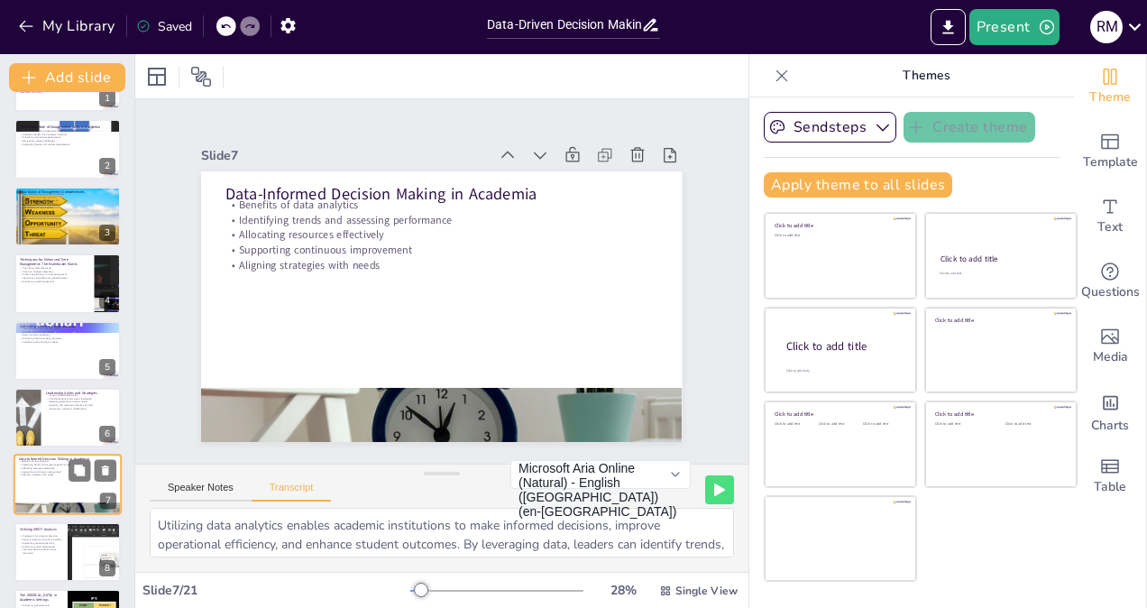
scroll to position [188, 0]
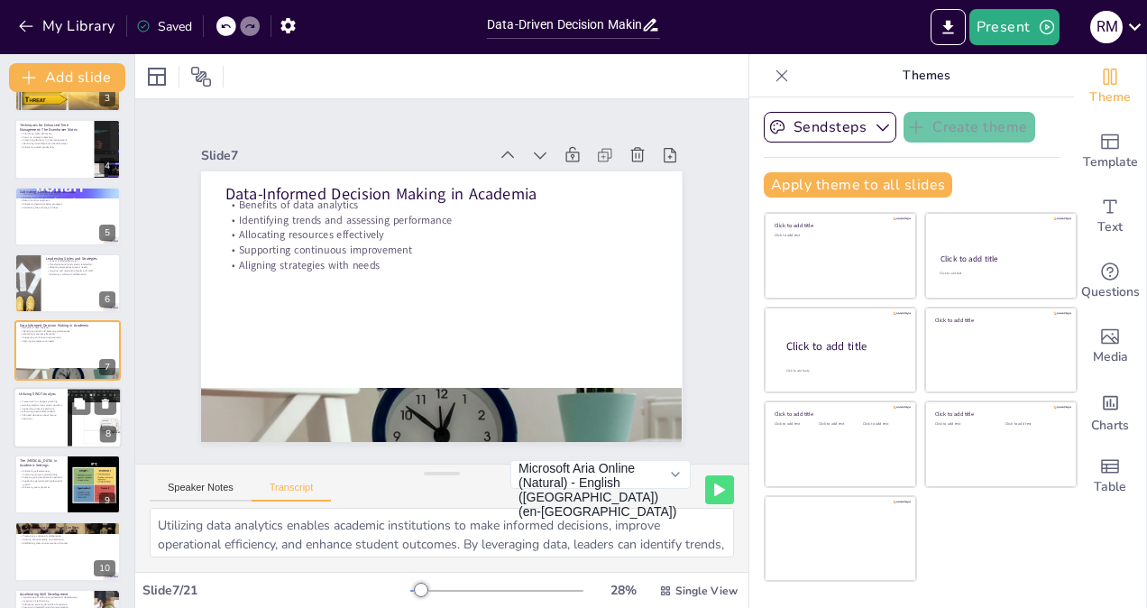
checkbox input "true"
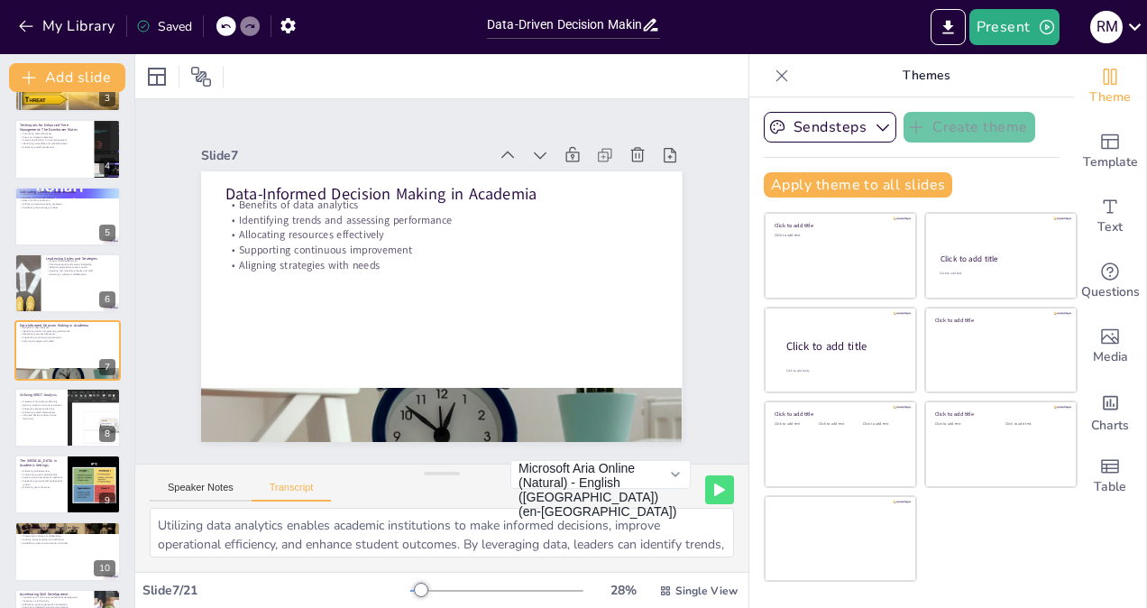
checkbox input "true"
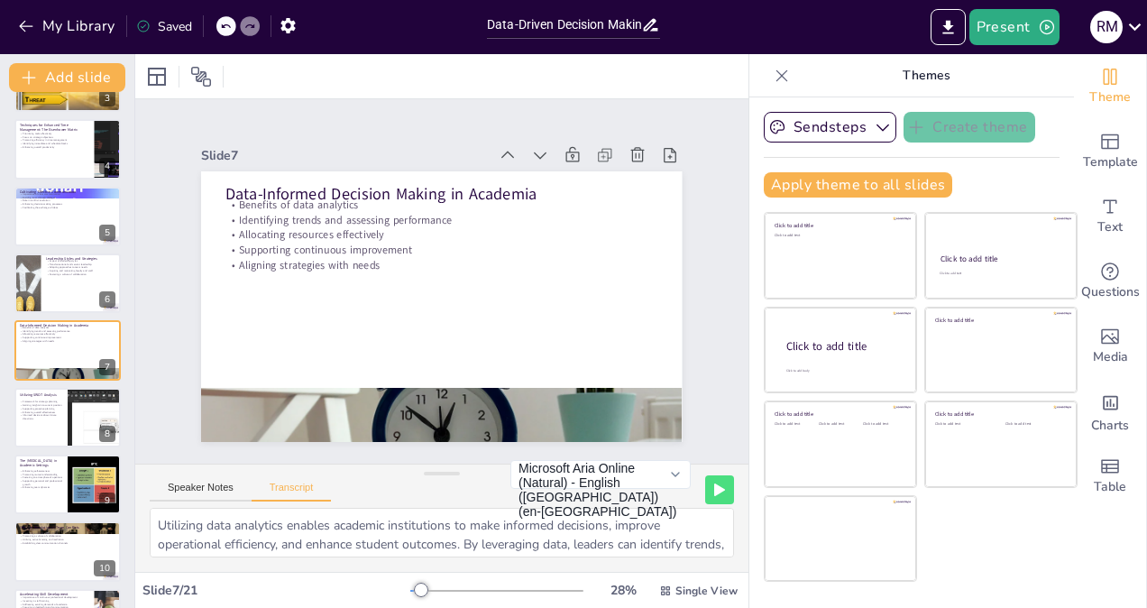
checkbox input "true"
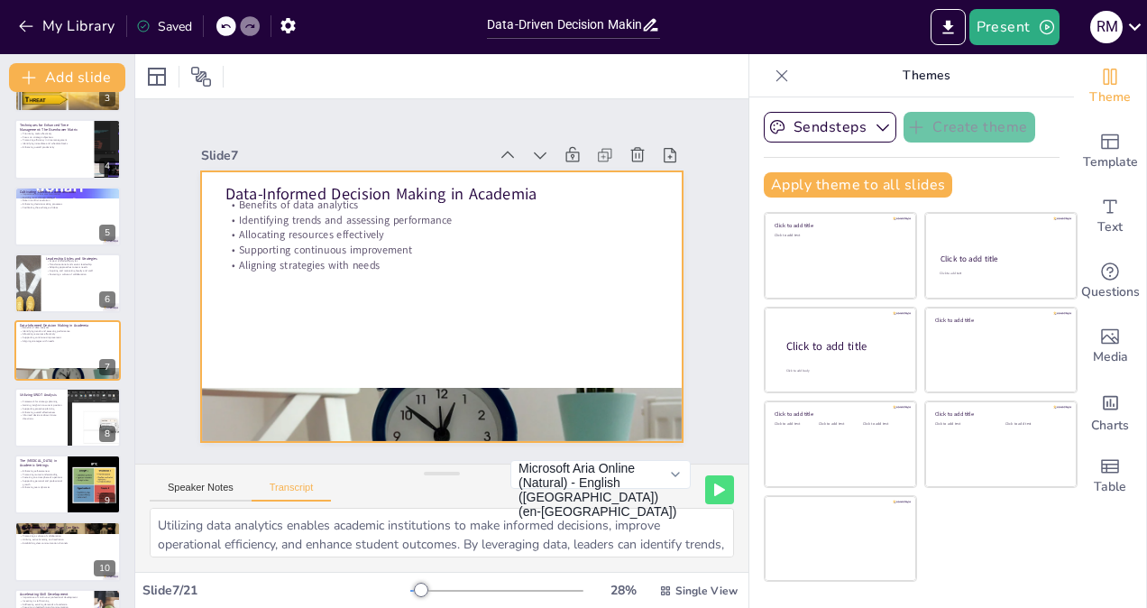
checkbox input "true"
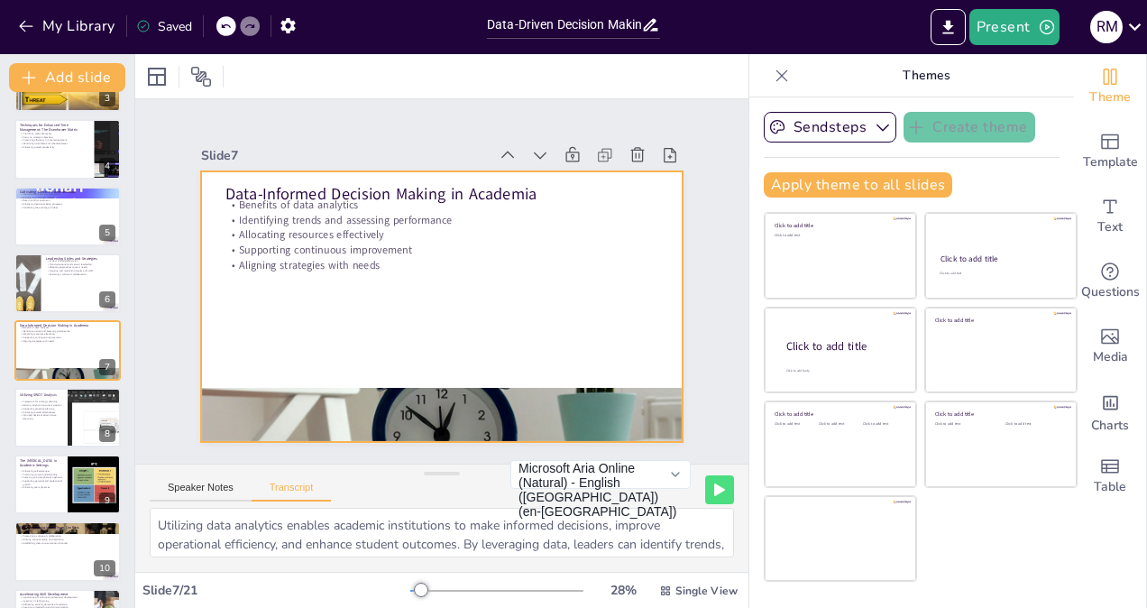
checkbox input "true"
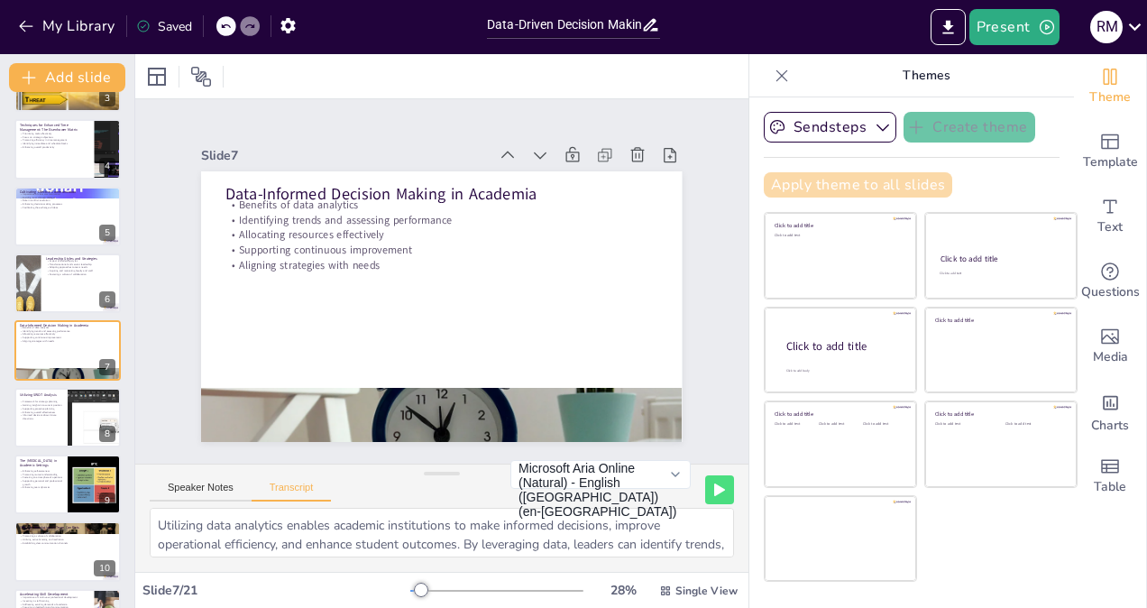
click at [800, 196] on button "Apply theme to all slides" at bounding box center [858, 184] width 188 height 25
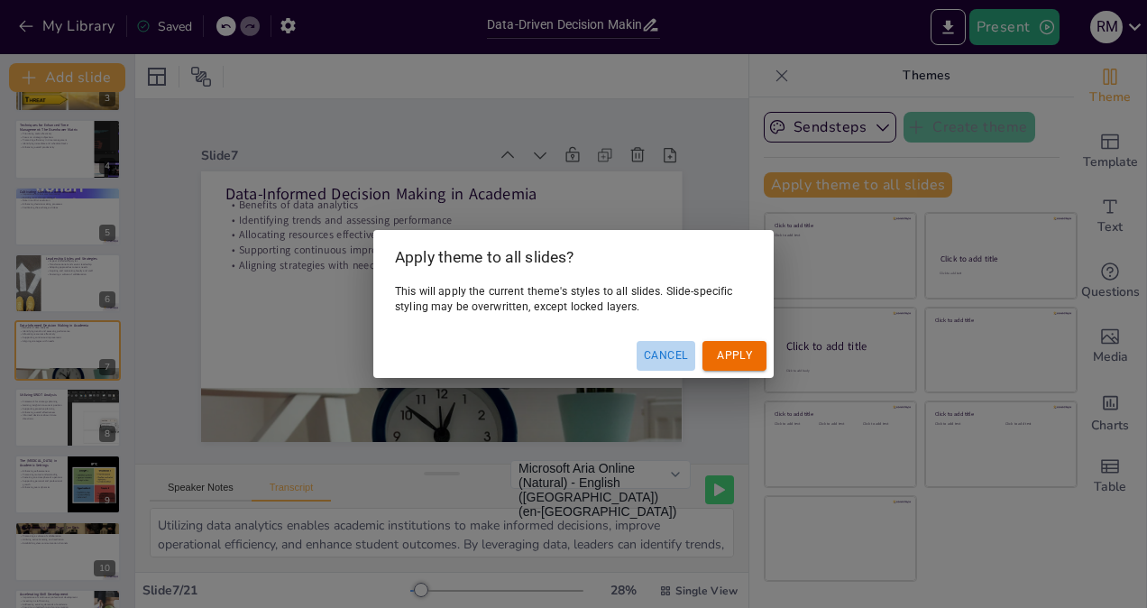
click at [657, 359] on button "Cancel" at bounding box center [666, 356] width 59 height 30
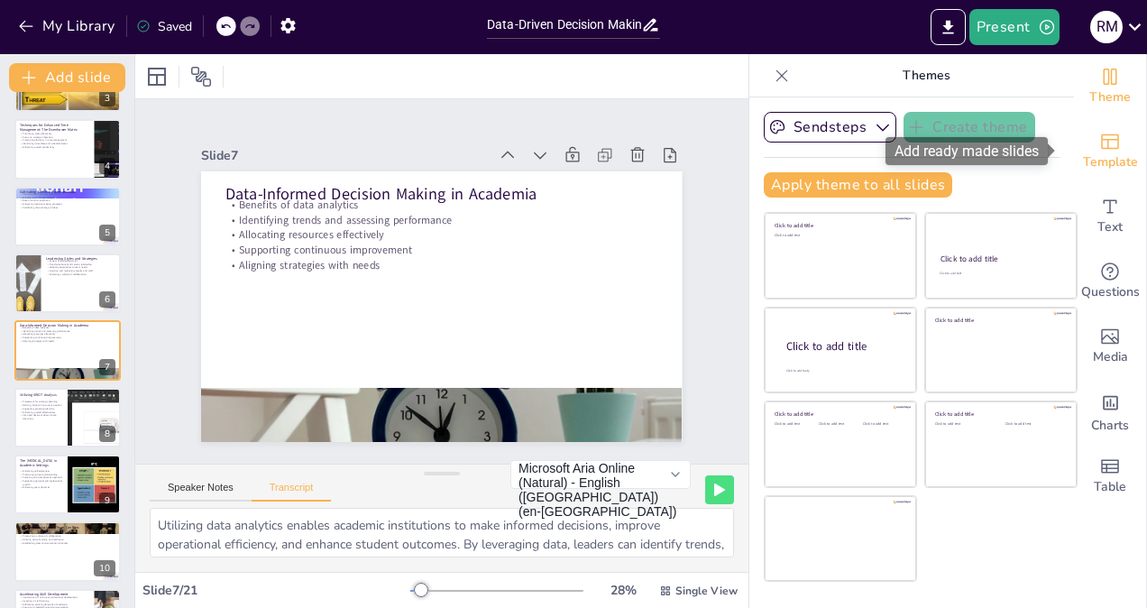
click at [1080, 135] on div "Template" at bounding box center [1110, 151] width 72 height 65
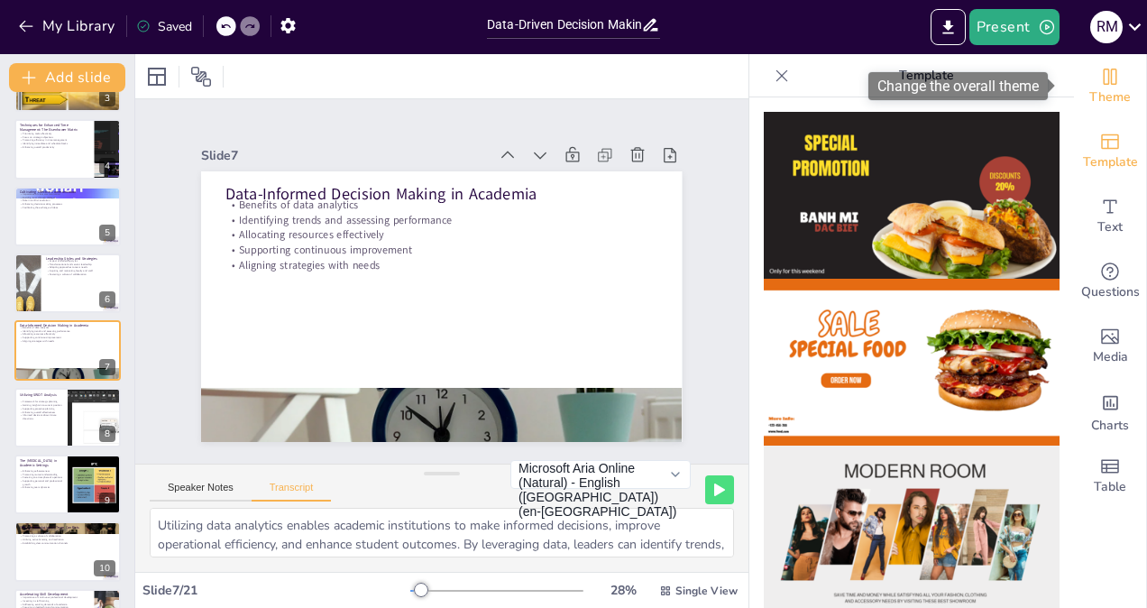
click at [1099, 82] on icon "Change the overall theme" at bounding box center [1110, 77] width 22 height 22
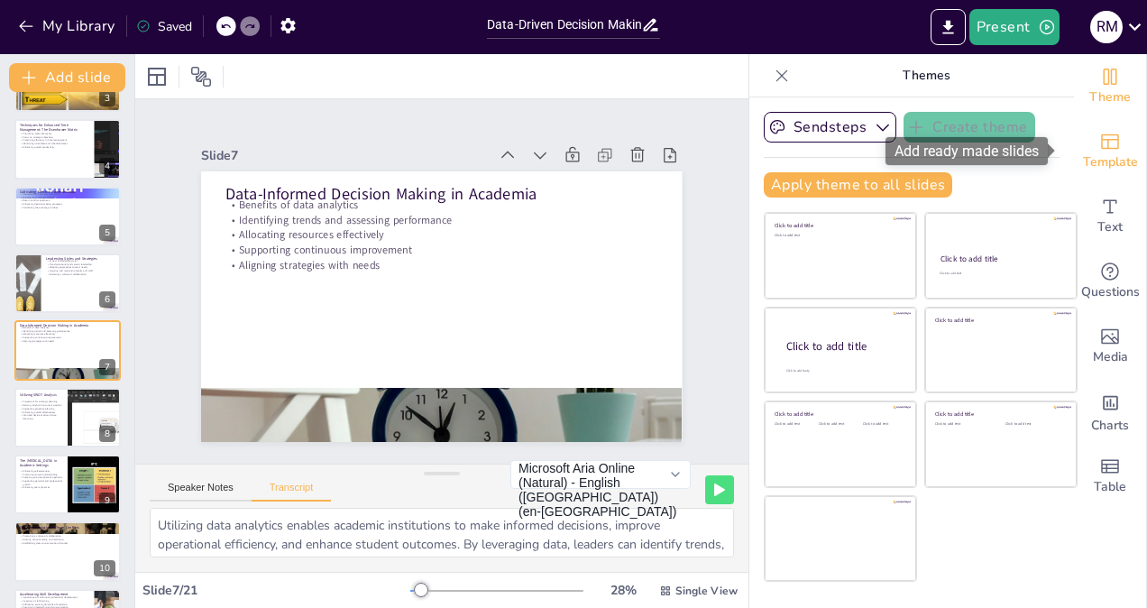
click at [1101, 146] on icon "Add ready made slides" at bounding box center [1110, 141] width 18 height 15
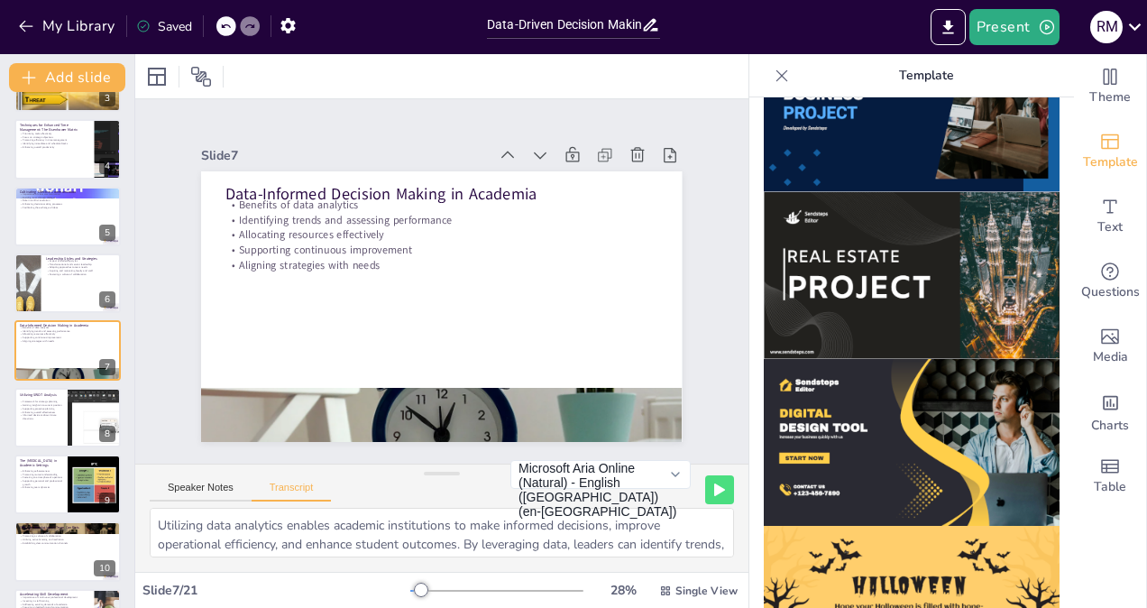
scroll to position [1600, 0]
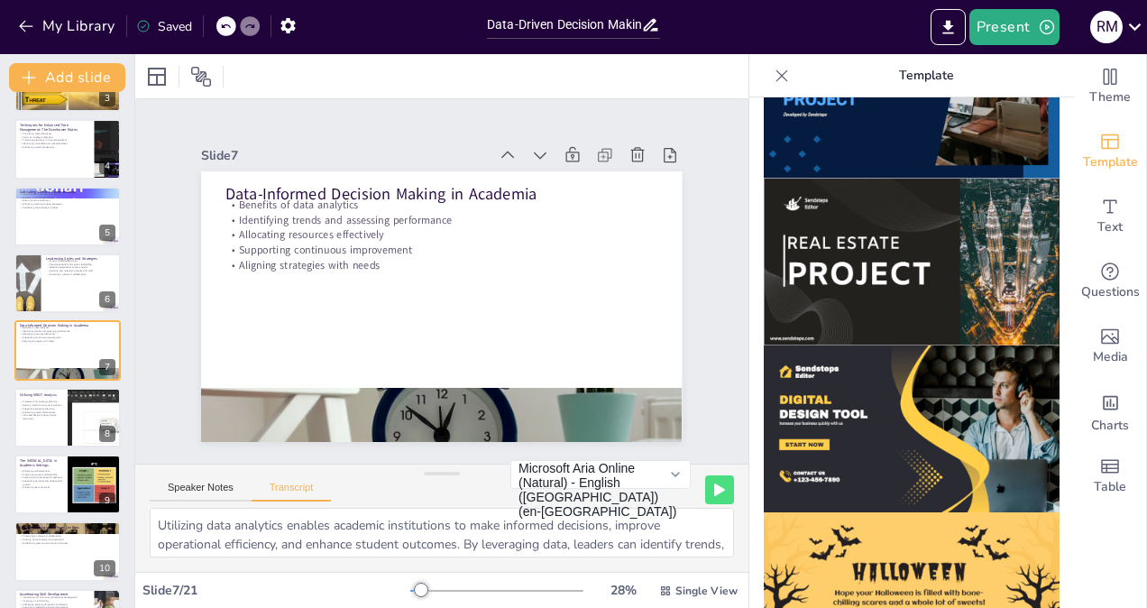
click at [877, 356] on img at bounding box center [912, 428] width 296 height 167
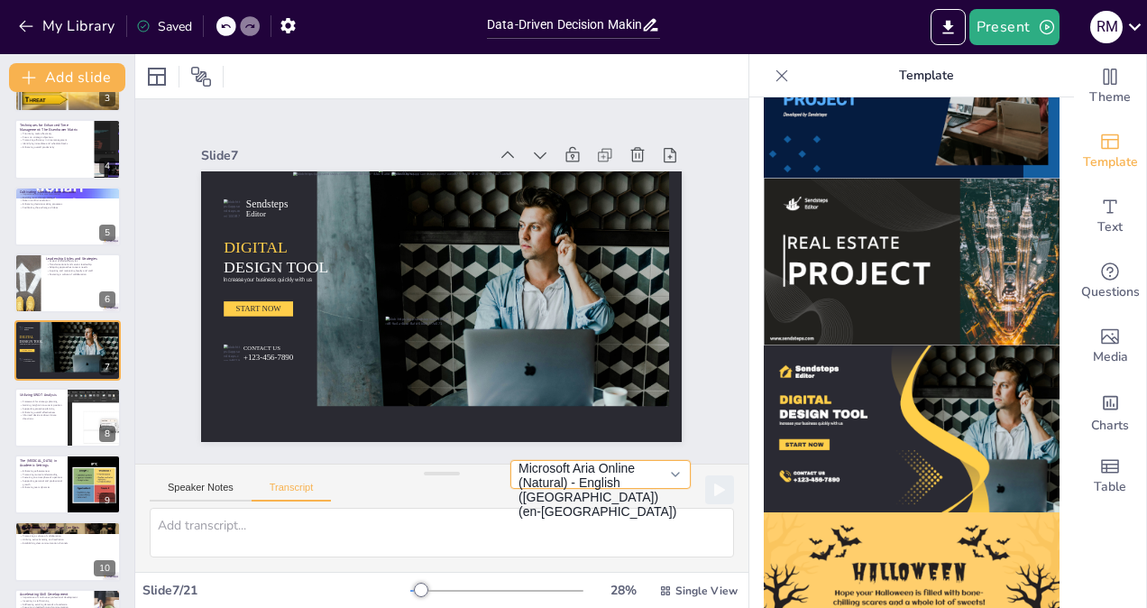
click at [660, 480] on button "Microsoft Aria Online (Natural) - English ([GEOGRAPHIC_DATA]) (en-[GEOGRAPHIC_D…" at bounding box center [600, 474] width 180 height 29
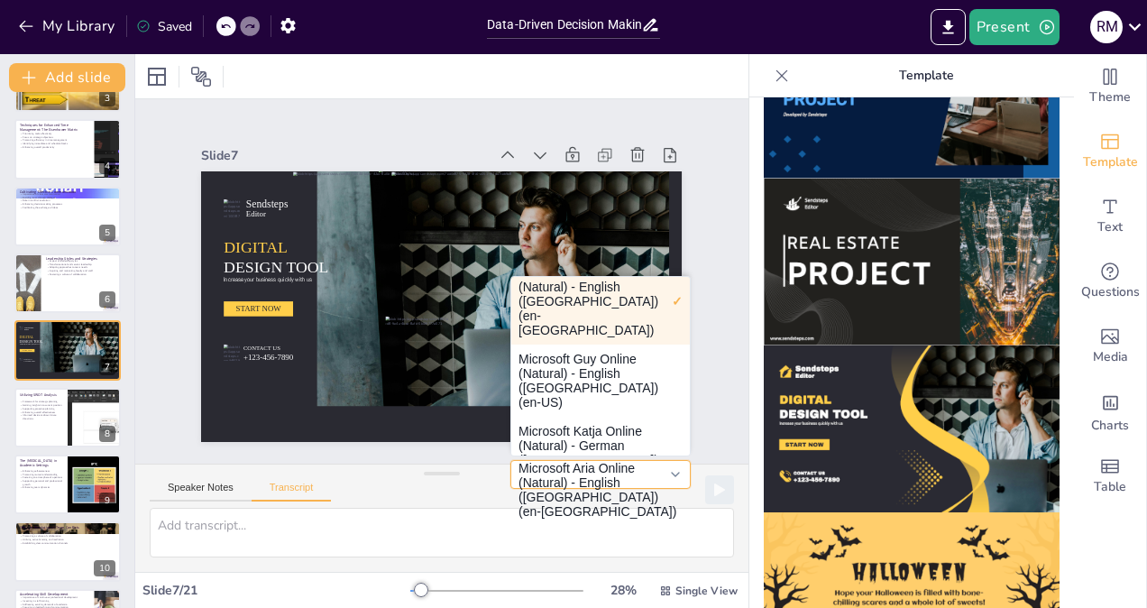
scroll to position [0, 0]
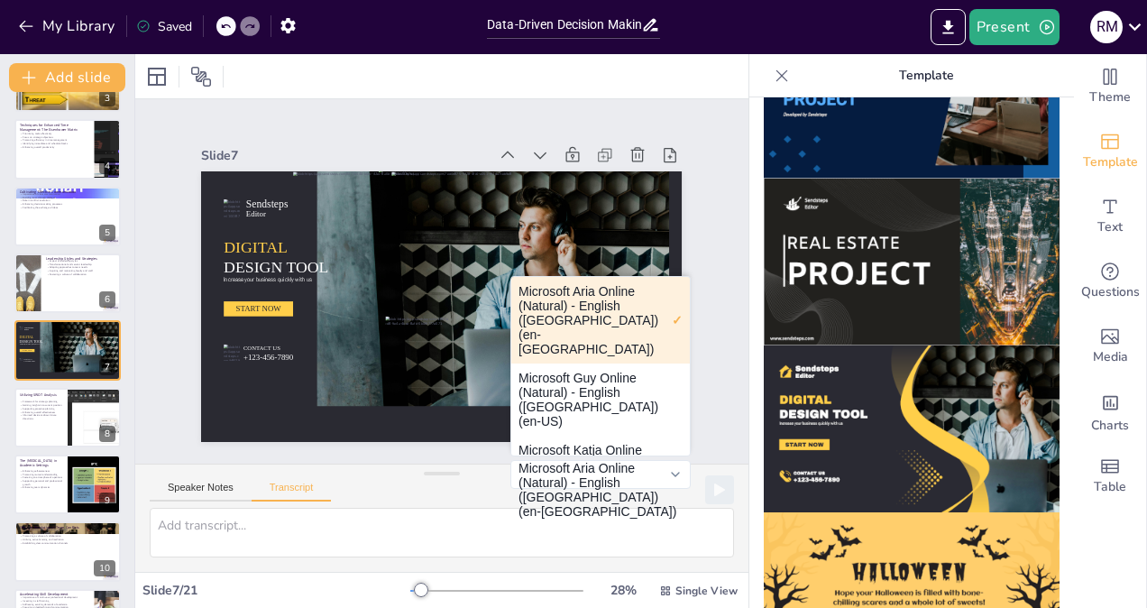
click at [587, 305] on button "Microsoft Aria Online (Natural) - English ([GEOGRAPHIC_DATA]) (en-[GEOGRAPHIC_D…" at bounding box center [600, 320] width 179 height 87
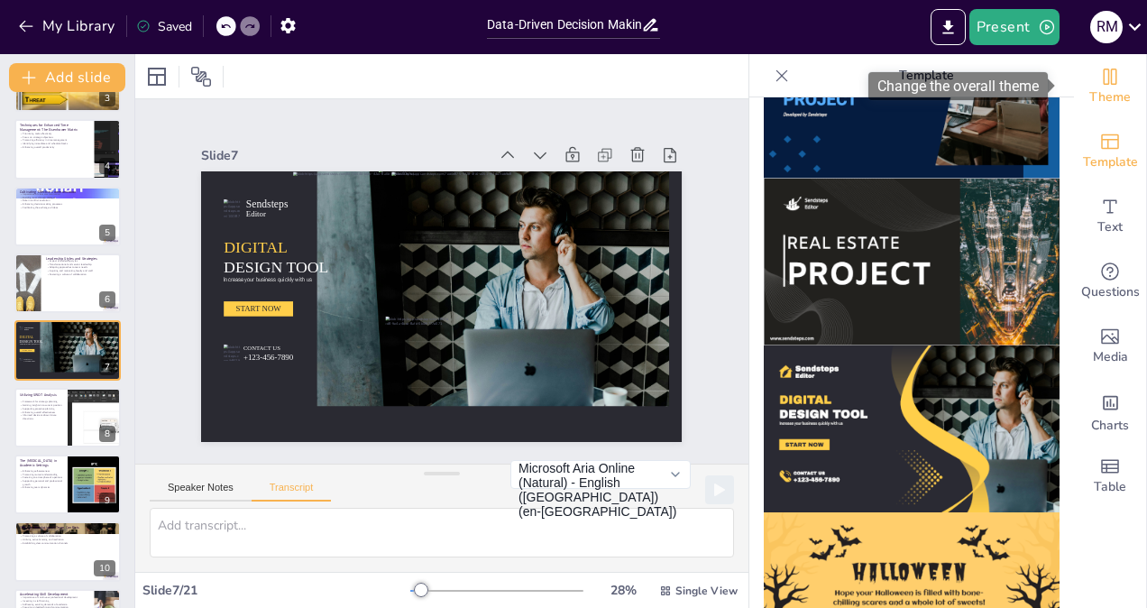
click at [1079, 85] on div "Theme" at bounding box center [1110, 86] width 72 height 65
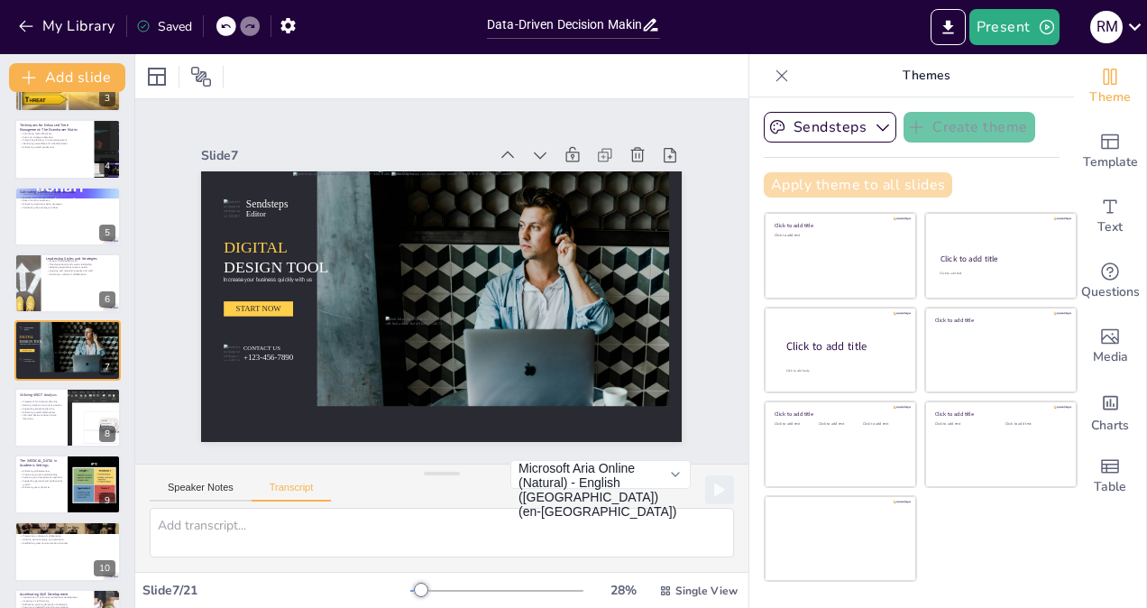
click at [909, 180] on button "Apply theme to all slides" at bounding box center [858, 184] width 188 height 25
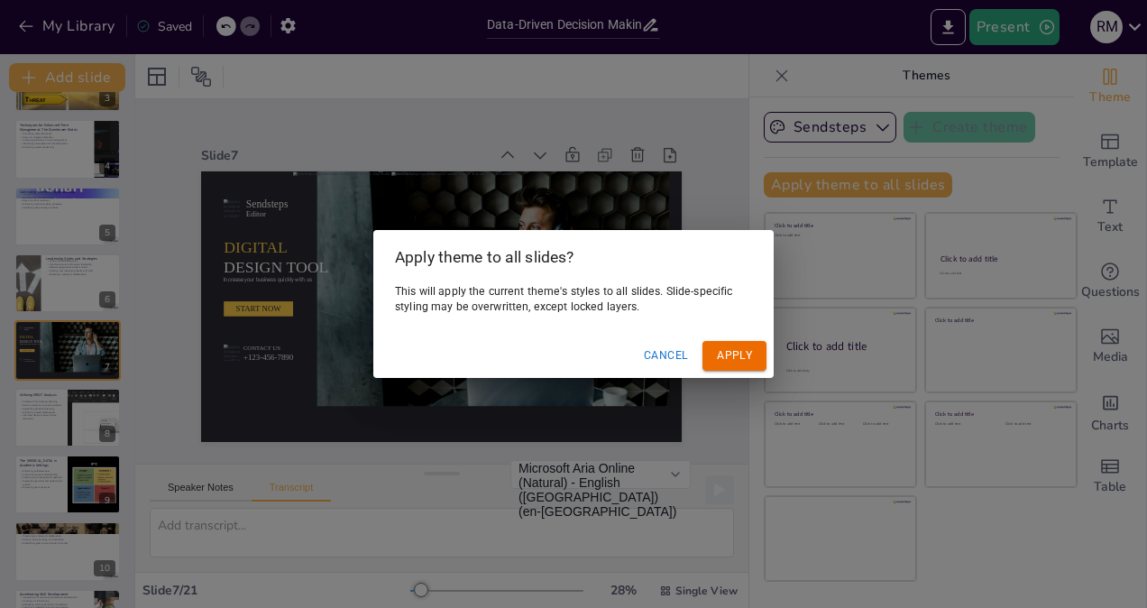
click at [711, 361] on button "Apply" at bounding box center [734, 356] width 64 height 30
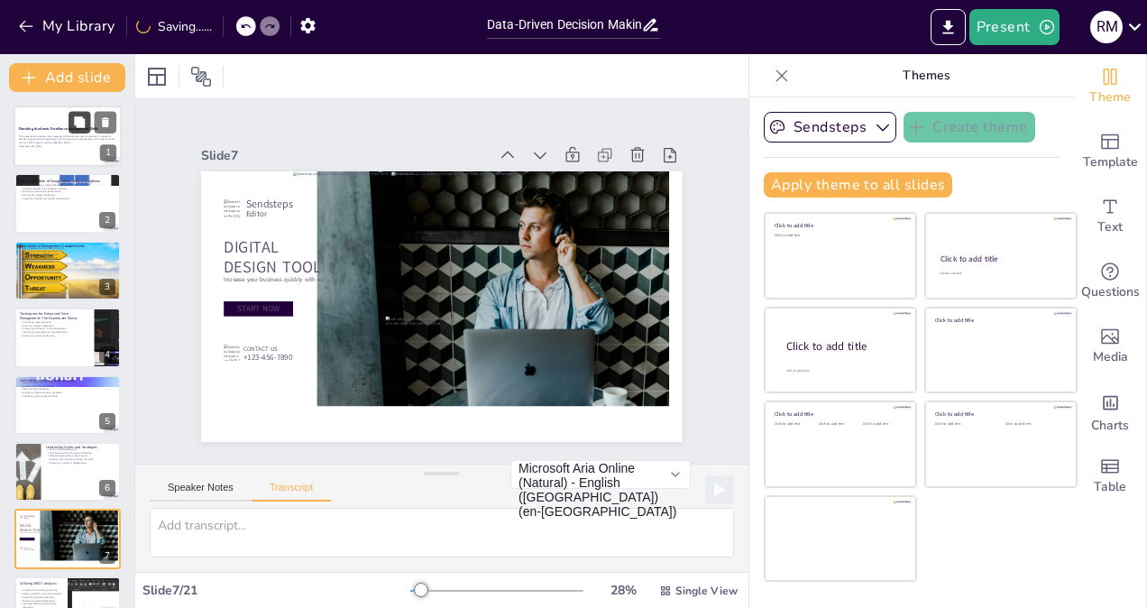
click at [74, 133] on button at bounding box center [80, 122] width 22 height 22
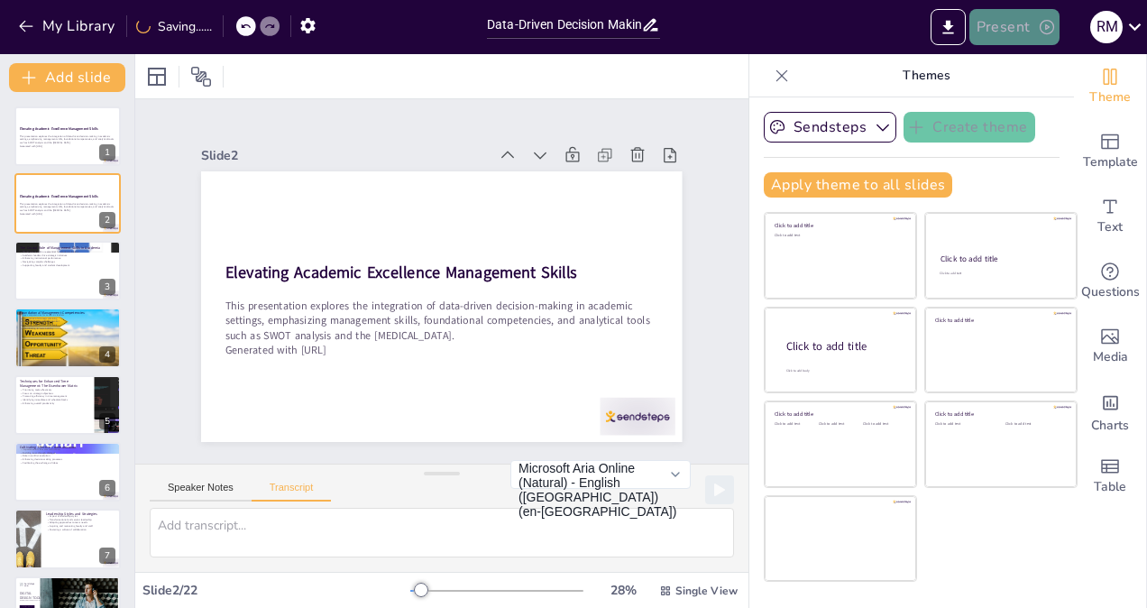
click at [1028, 25] on button "Present" at bounding box center [1014, 27] width 90 height 36
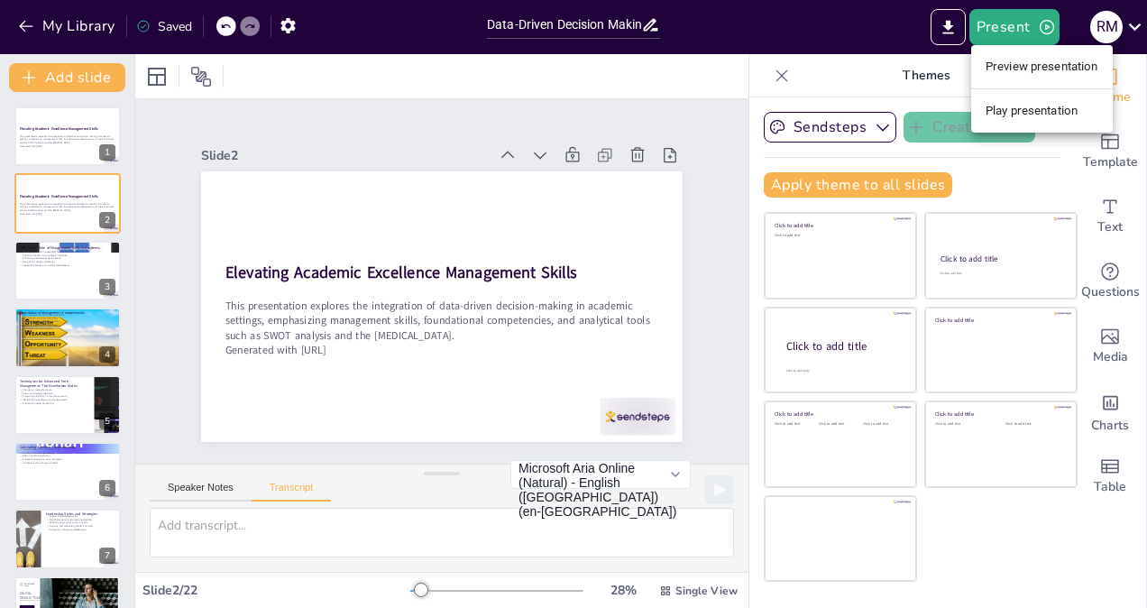
click at [1012, 106] on li "Play presentation" at bounding box center [1042, 110] width 142 height 29
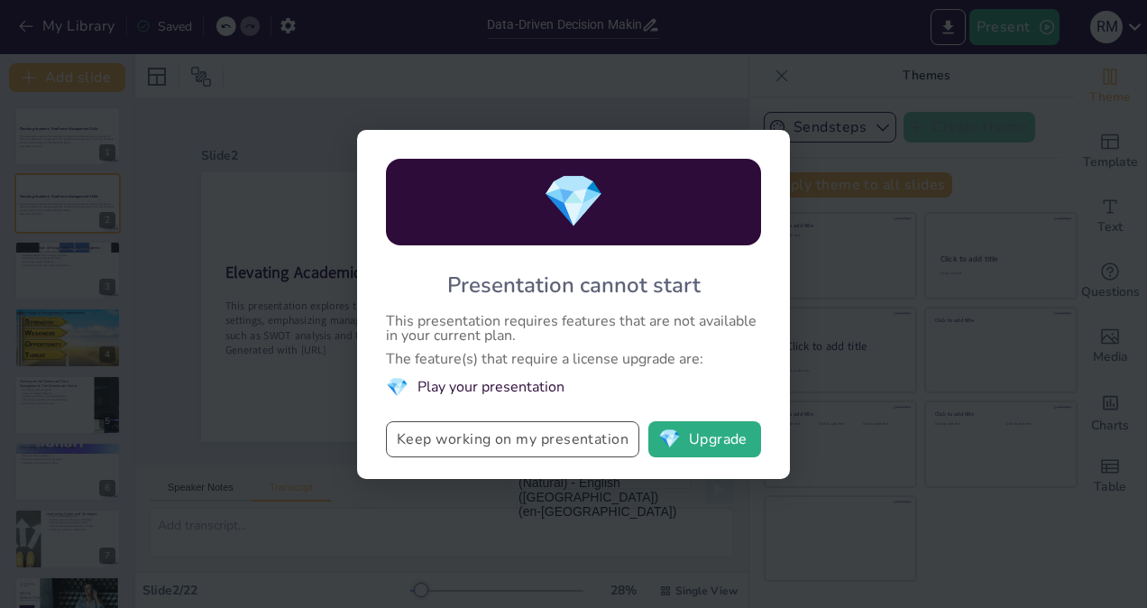
click at [556, 447] on button "Keep working on my presentation" at bounding box center [512, 439] width 253 height 36
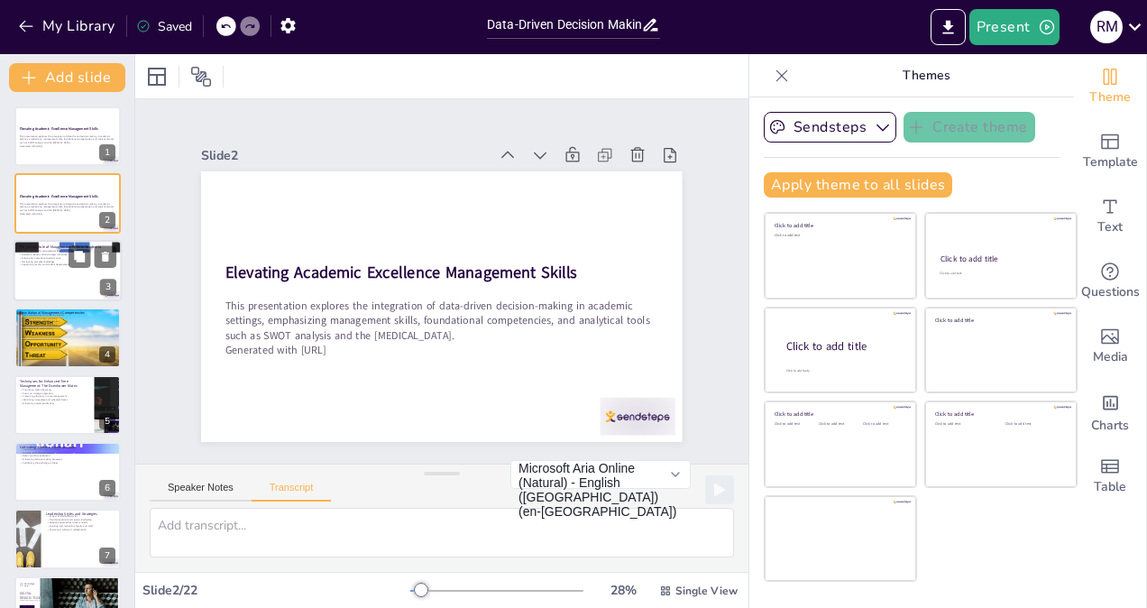
click at [81, 282] on div at bounding box center [68, 270] width 108 height 61
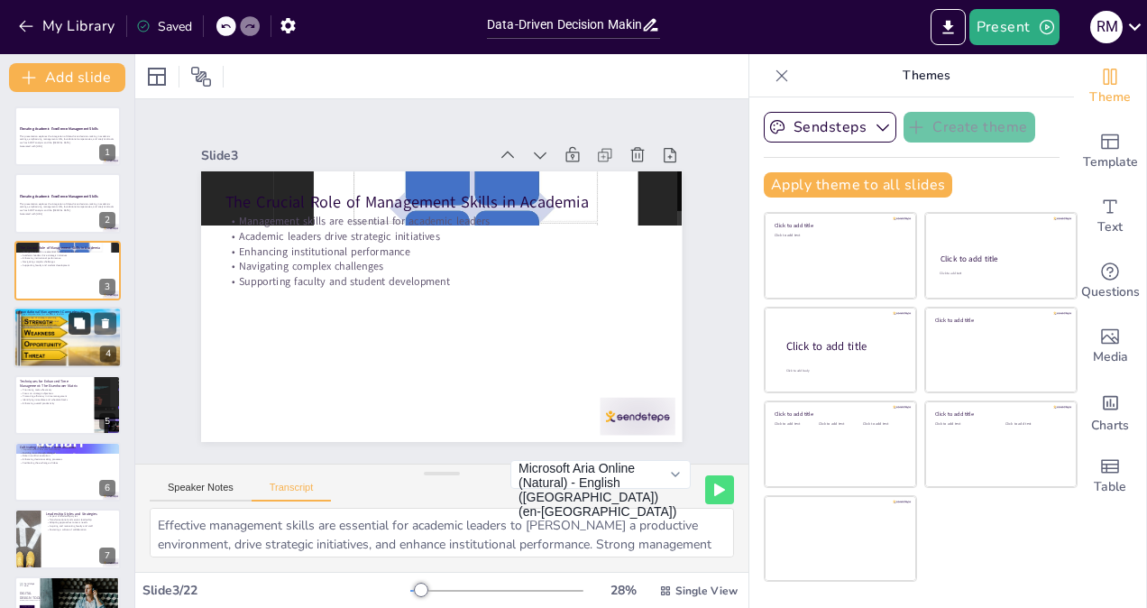
click at [81, 325] on icon at bounding box center [79, 322] width 11 height 11
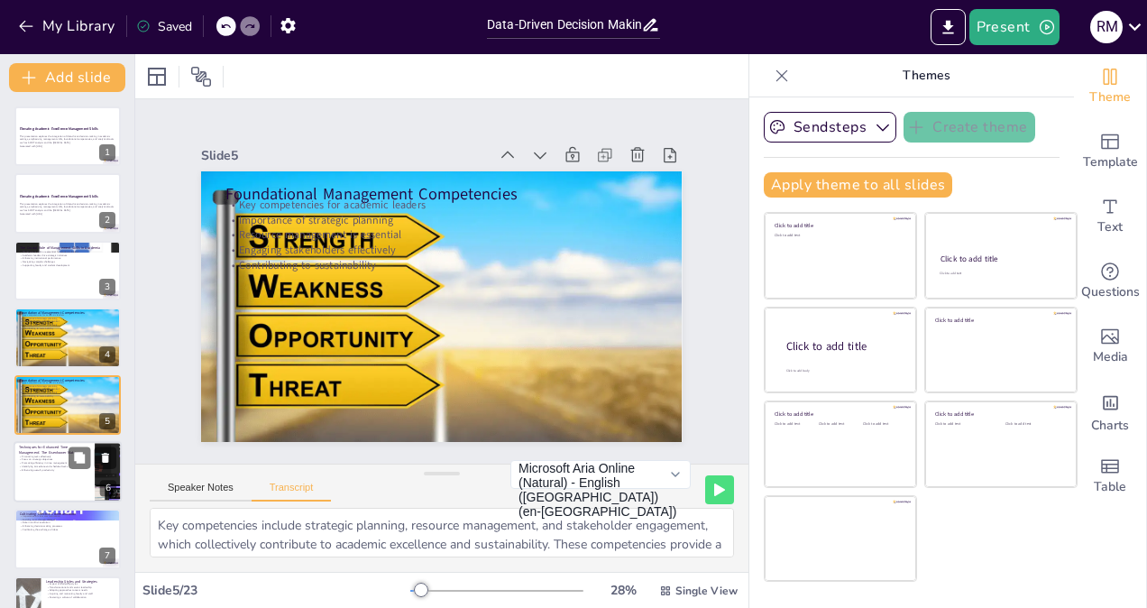
scroll to position [54, 0]
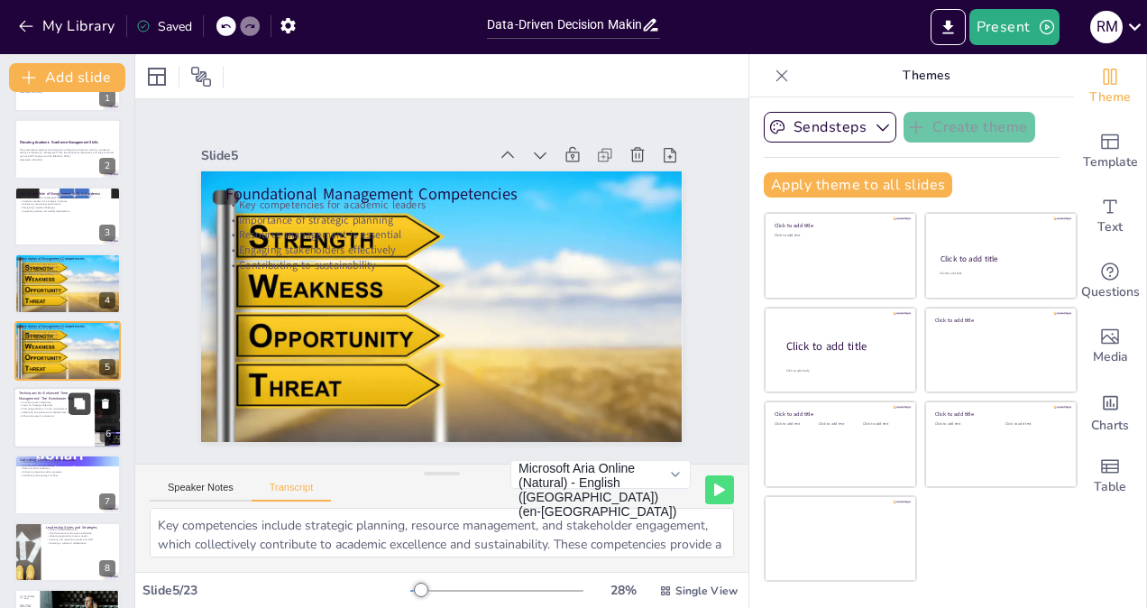
click at [70, 409] on button at bounding box center [80, 403] width 22 height 22
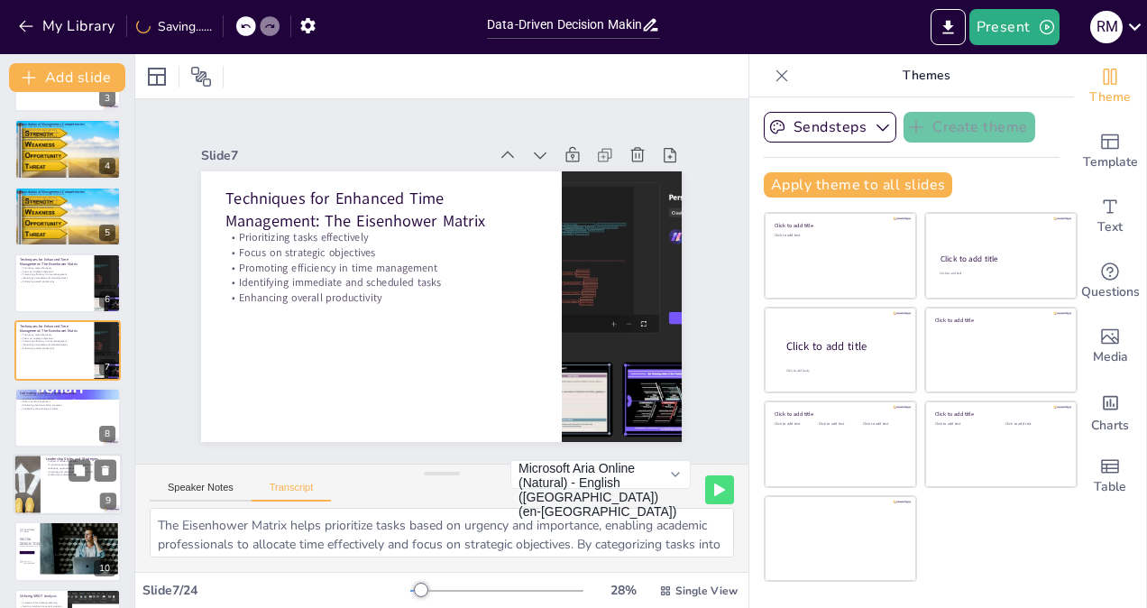
click at [62, 477] on div at bounding box center [68, 484] width 108 height 61
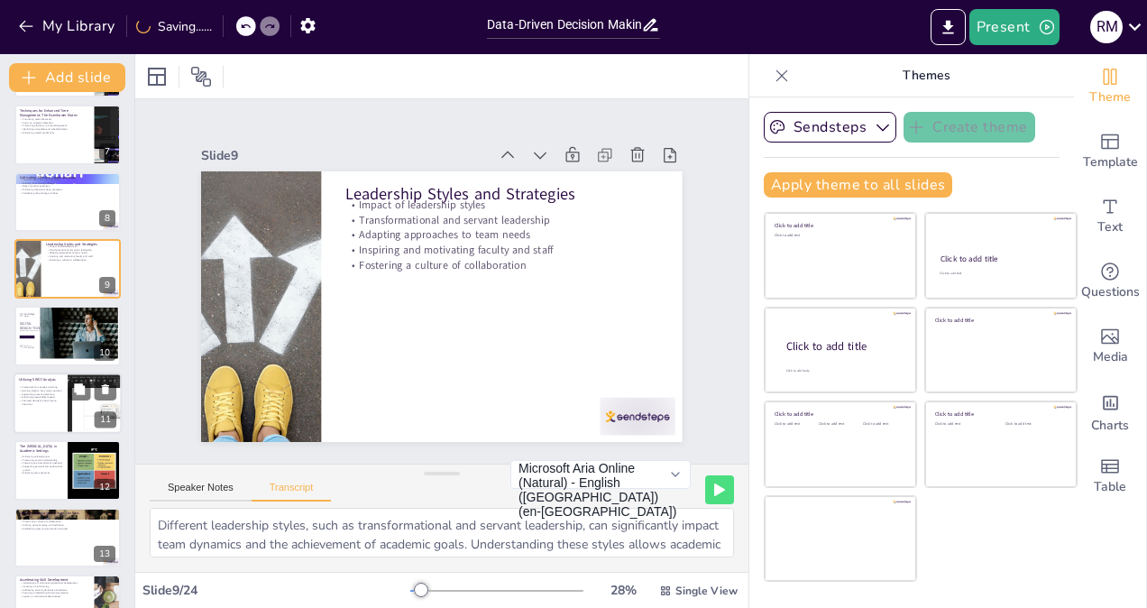
scroll to position [482, 0]
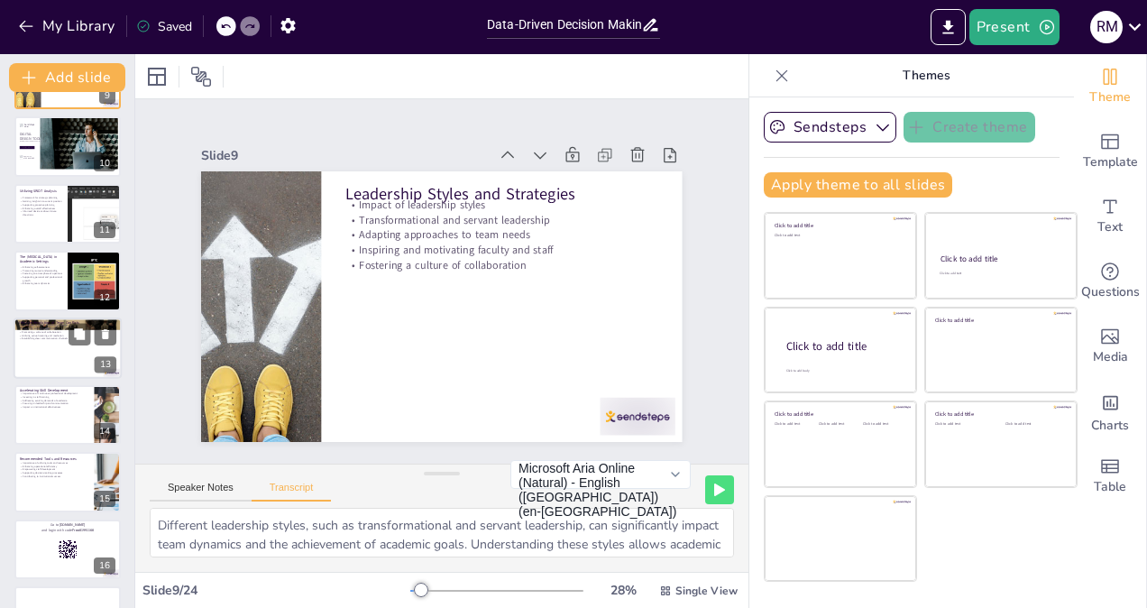
click at [47, 350] on div at bounding box center [68, 347] width 108 height 61
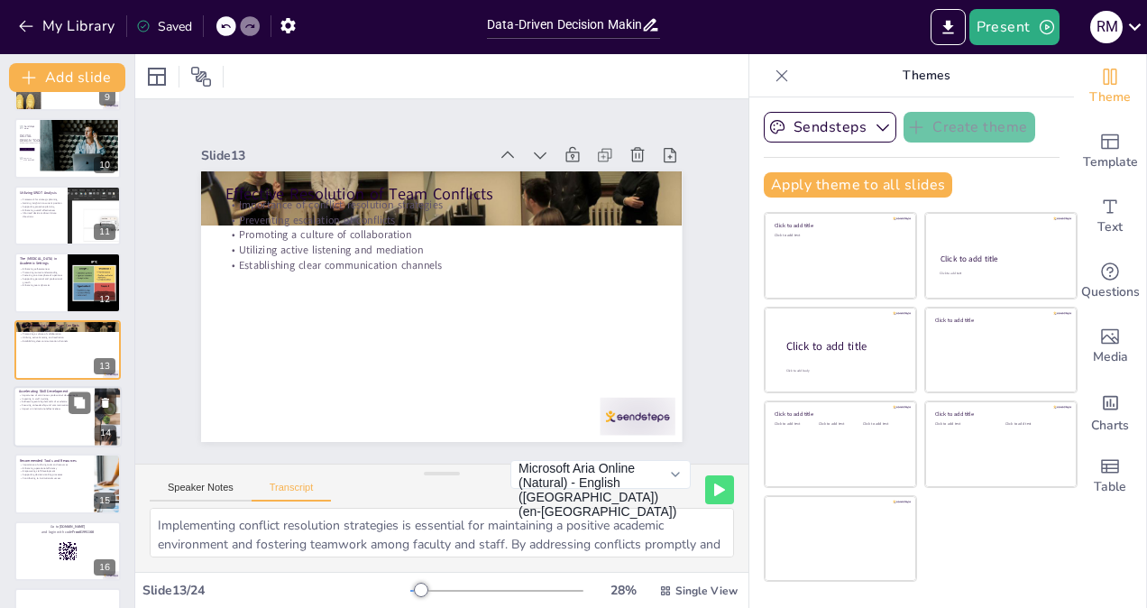
click at [36, 413] on div at bounding box center [68, 416] width 108 height 61
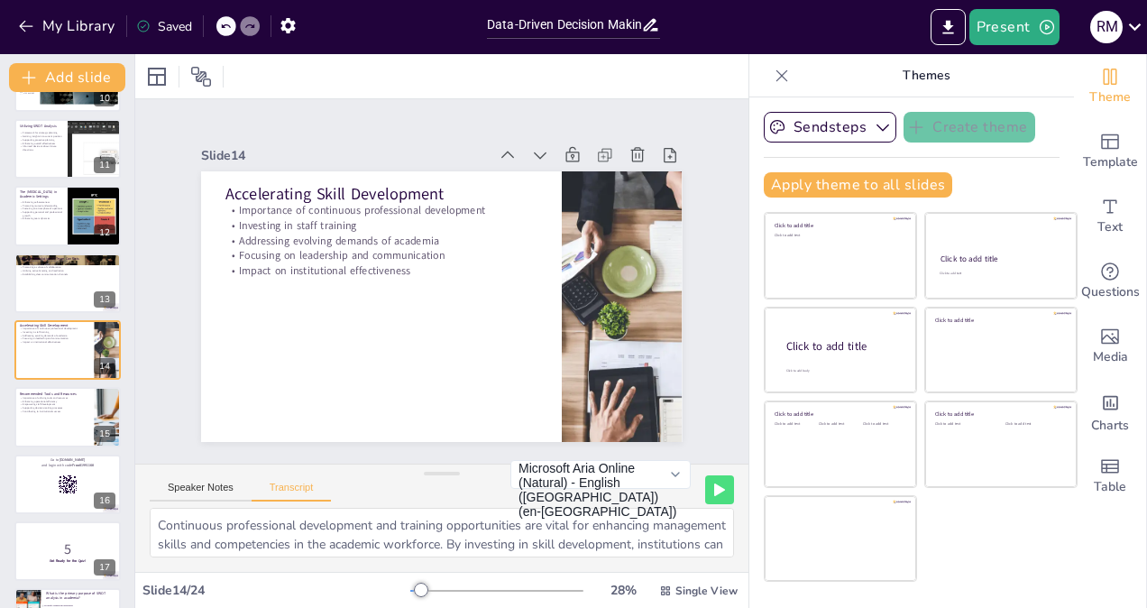
scroll to position [60, 0]
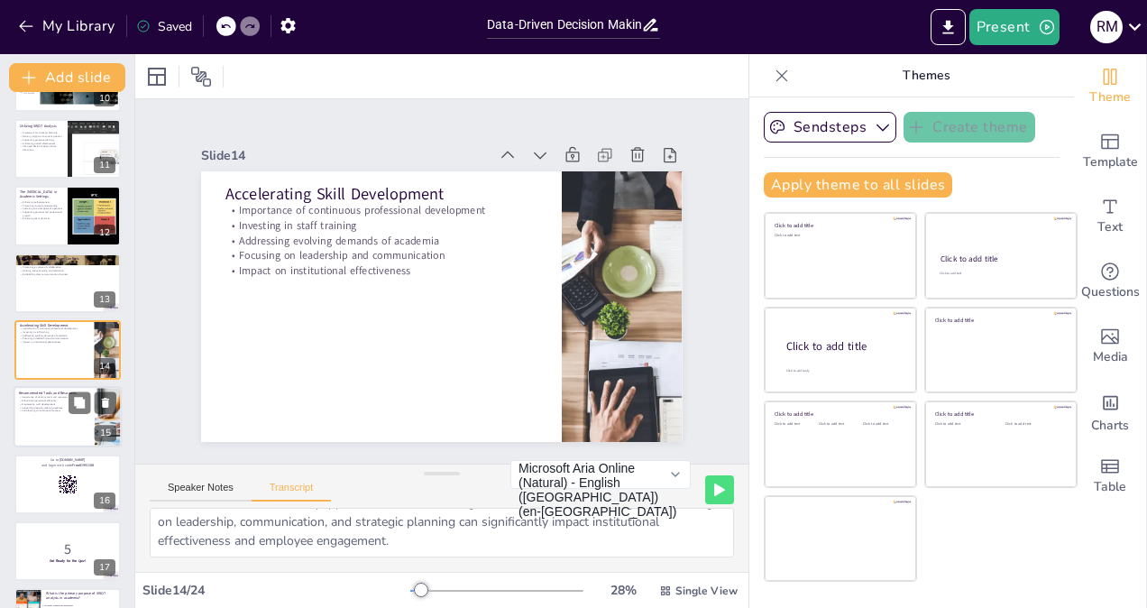
click at [59, 400] on p "Enhancing operational efficiency" at bounding box center [54, 401] width 70 height 4
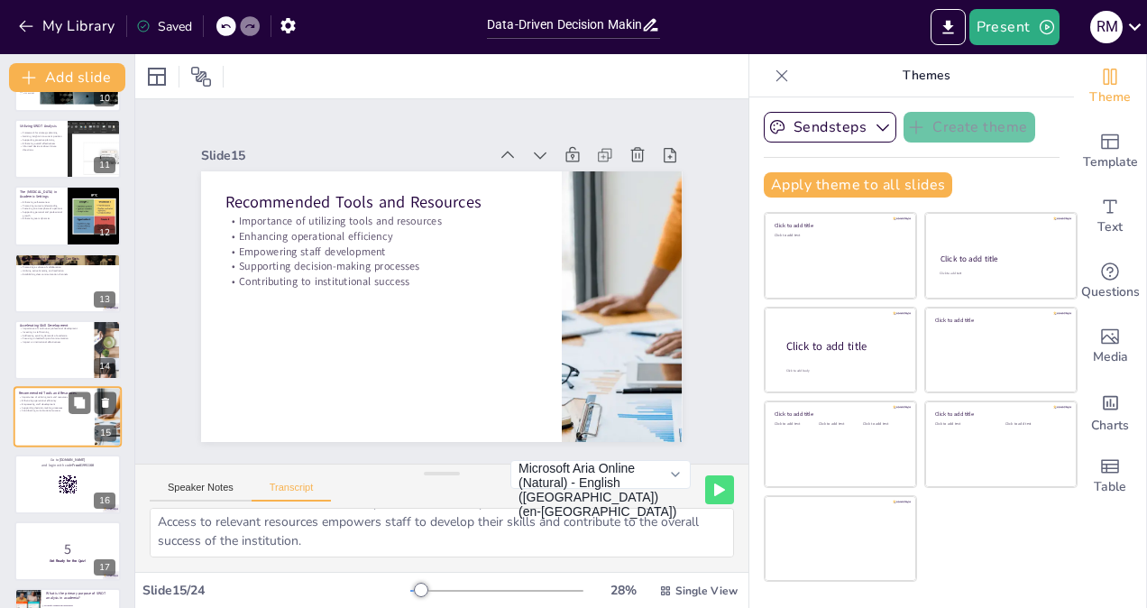
scroll to position [725, 0]
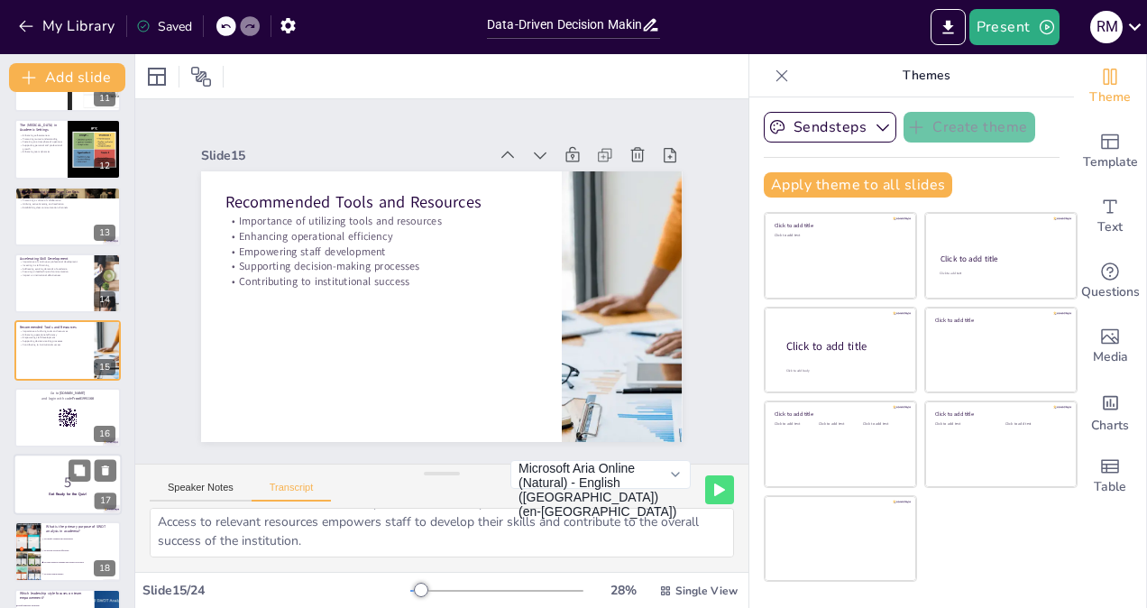
click at [65, 482] on p "5" at bounding box center [67, 483] width 97 height 20
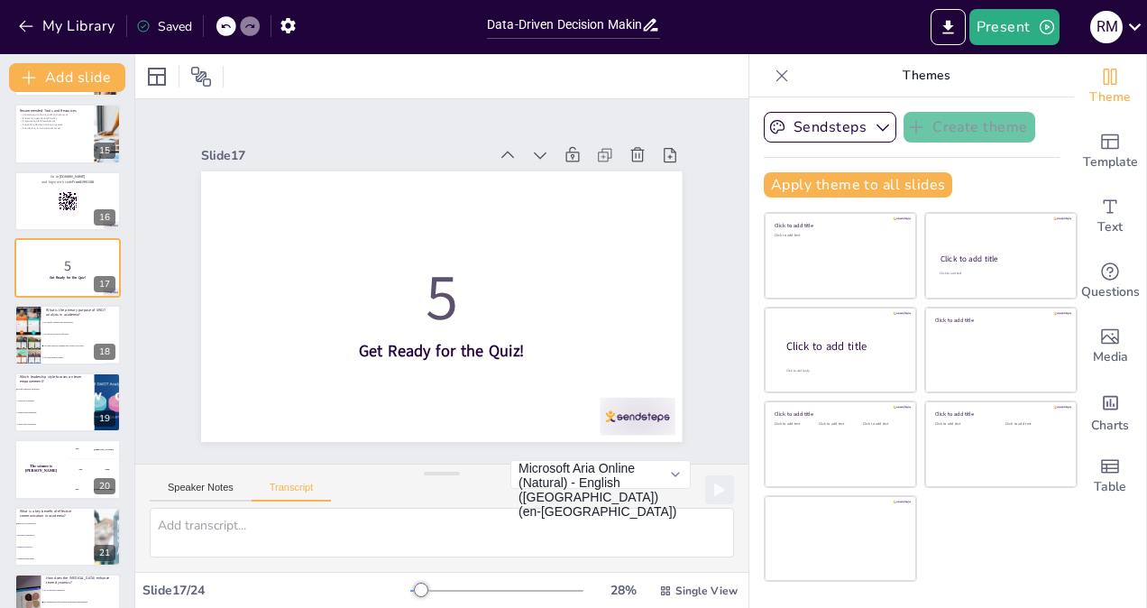
scroll to position [1116, 0]
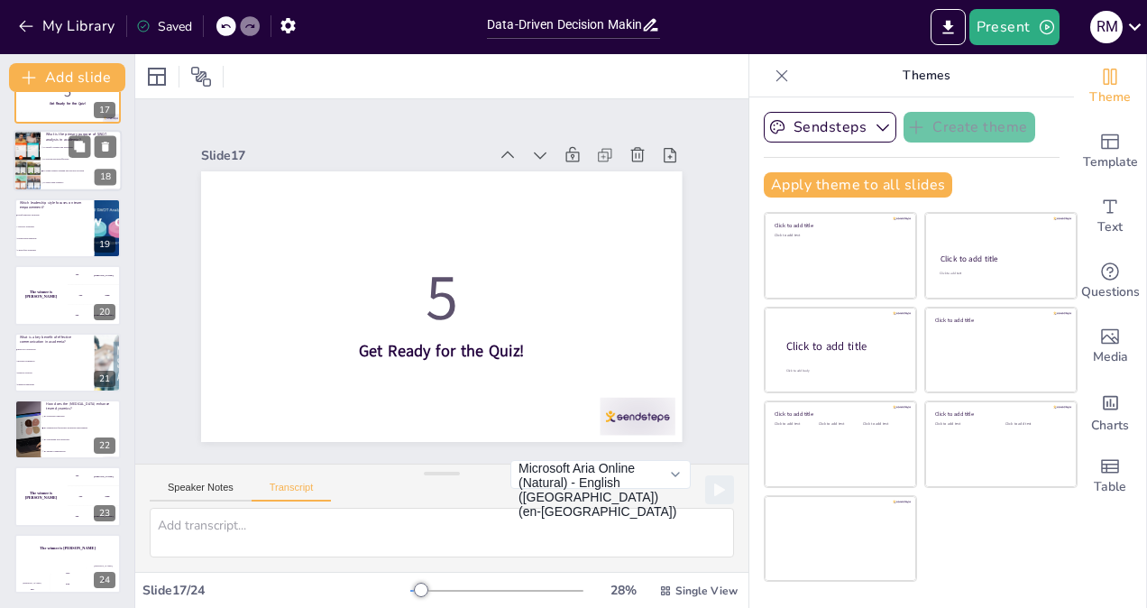
click at [36, 158] on div at bounding box center [27, 161] width 53 height 61
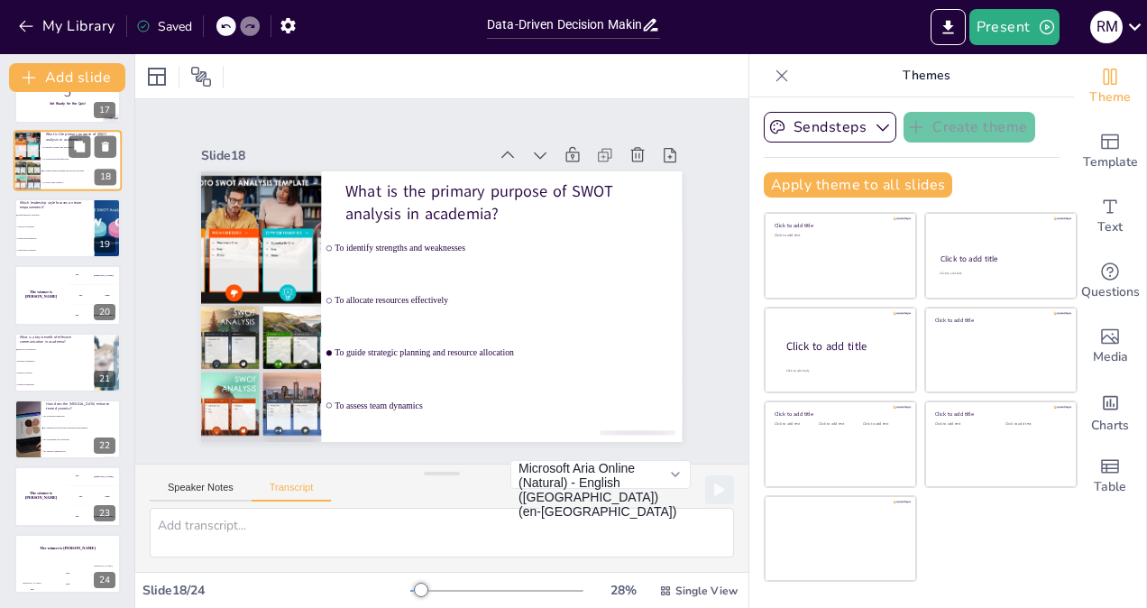
scroll to position [926, 0]
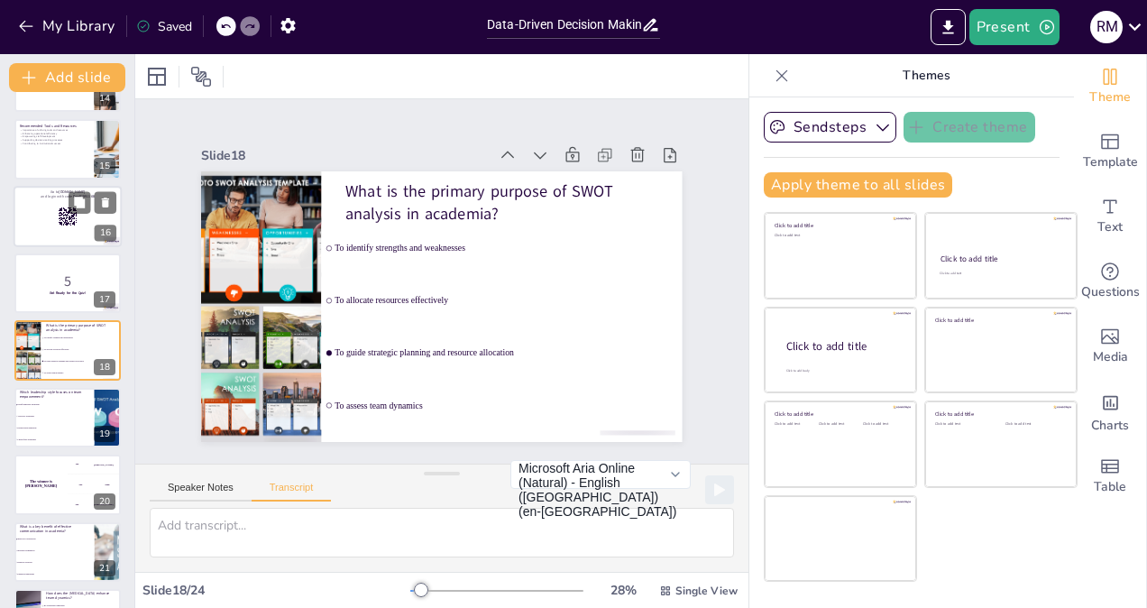
click at [40, 216] on div at bounding box center [68, 216] width 108 height 61
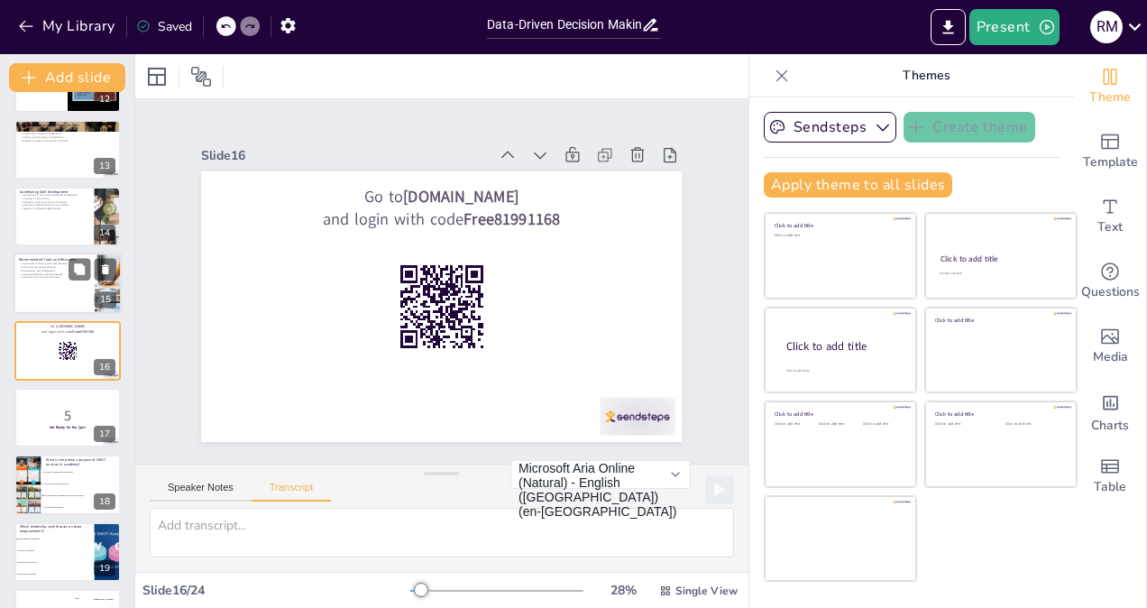
click at [60, 280] on div at bounding box center [68, 283] width 108 height 61
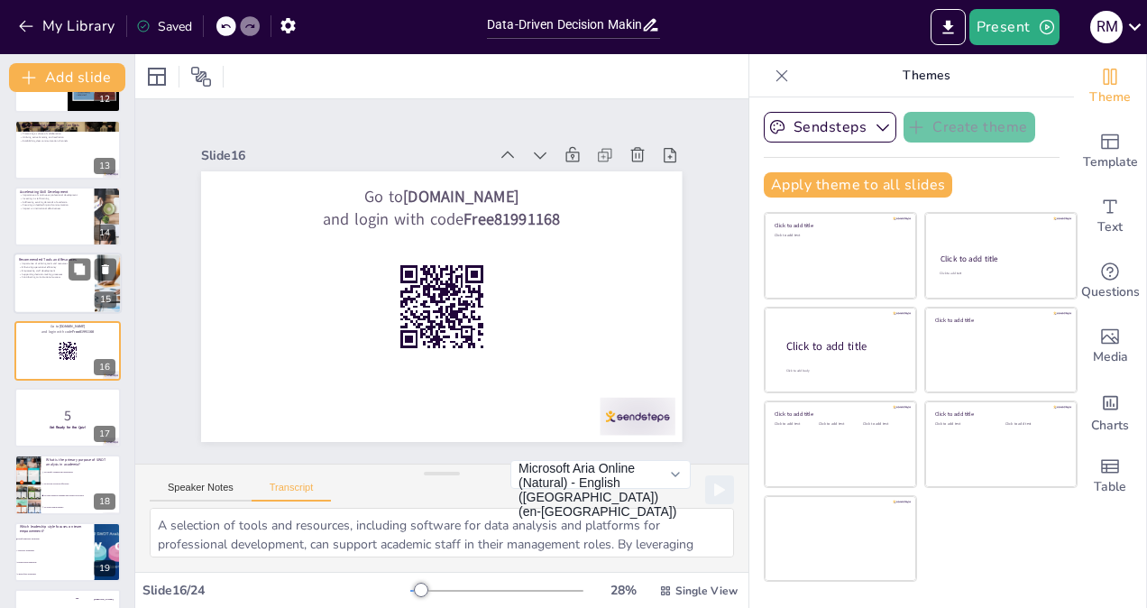
scroll to position [725, 0]
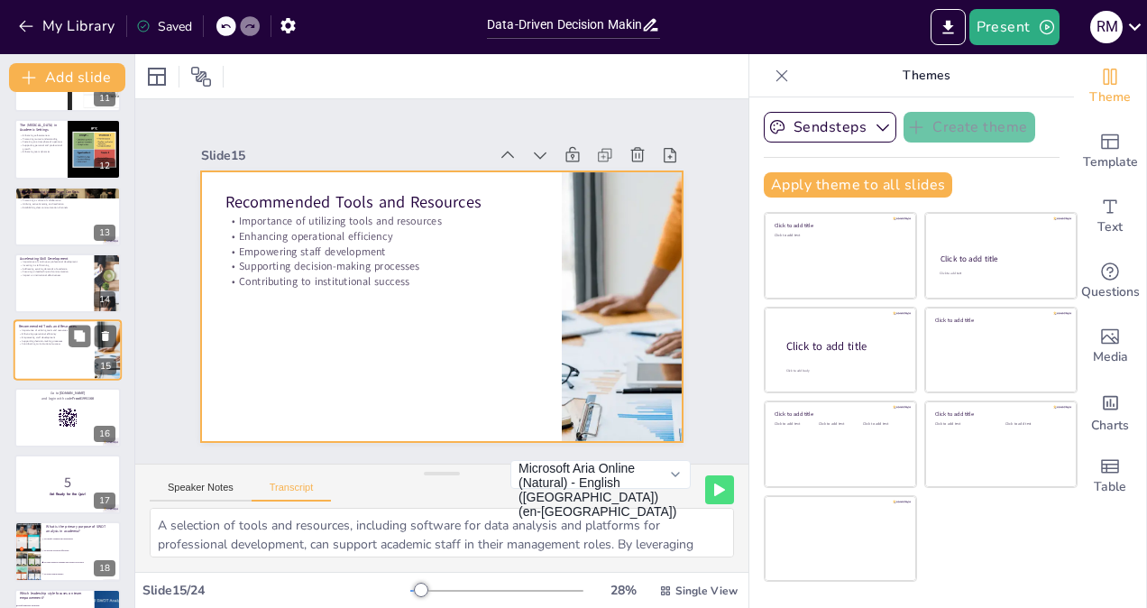
click at [63, 358] on div at bounding box center [68, 350] width 108 height 61
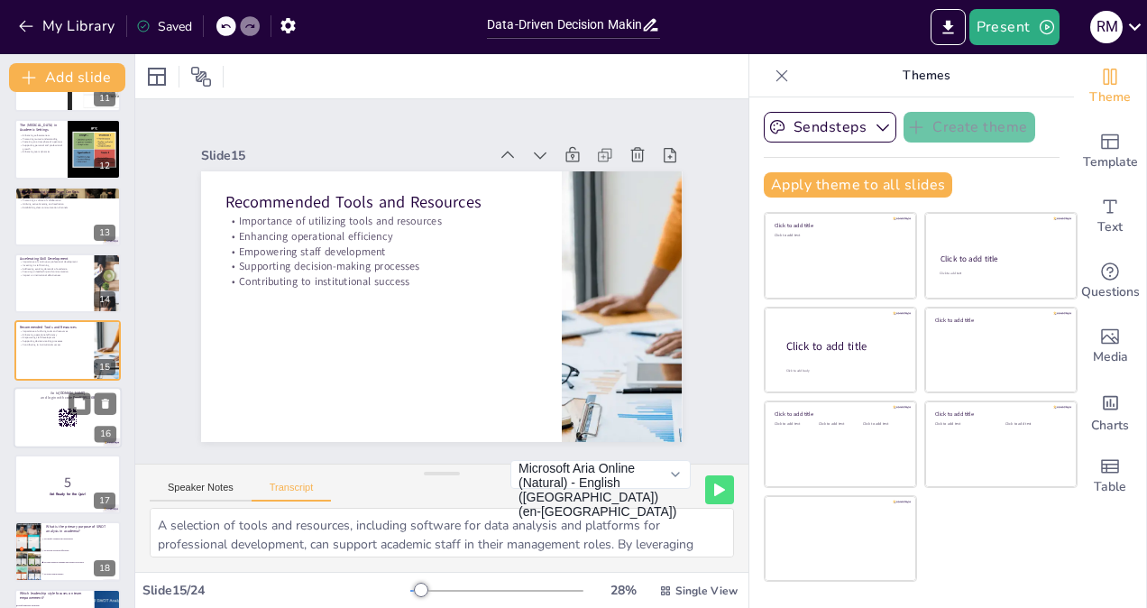
click at [61, 418] on rect at bounding box center [61, 418] width 1 height 1
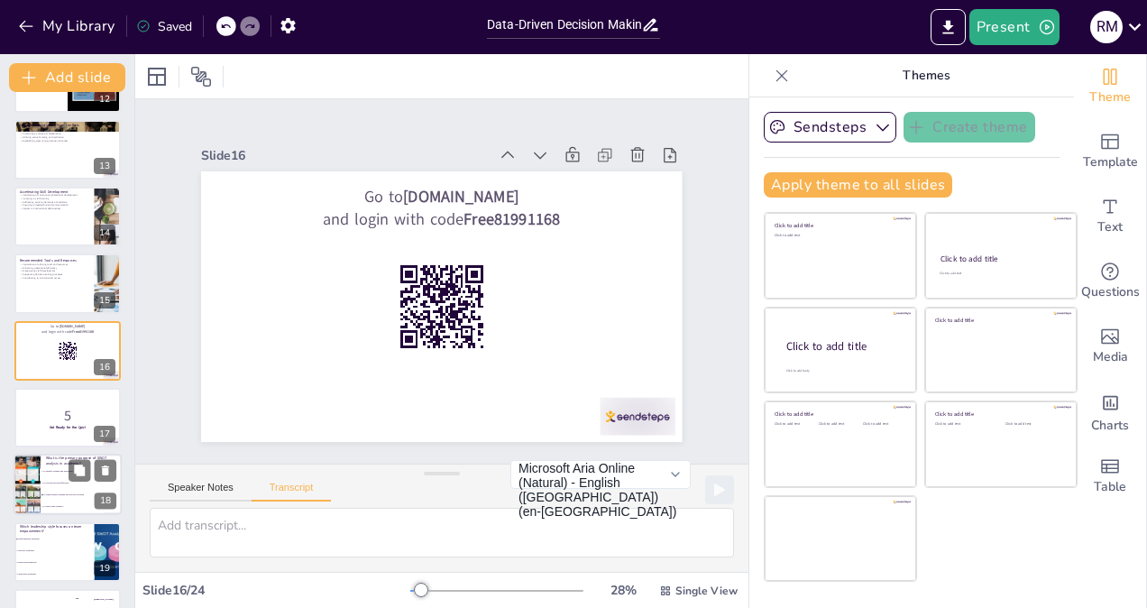
click at [58, 460] on p "What is the primary purpose of SWOT analysis in academia?" at bounding box center [81, 461] width 70 height 10
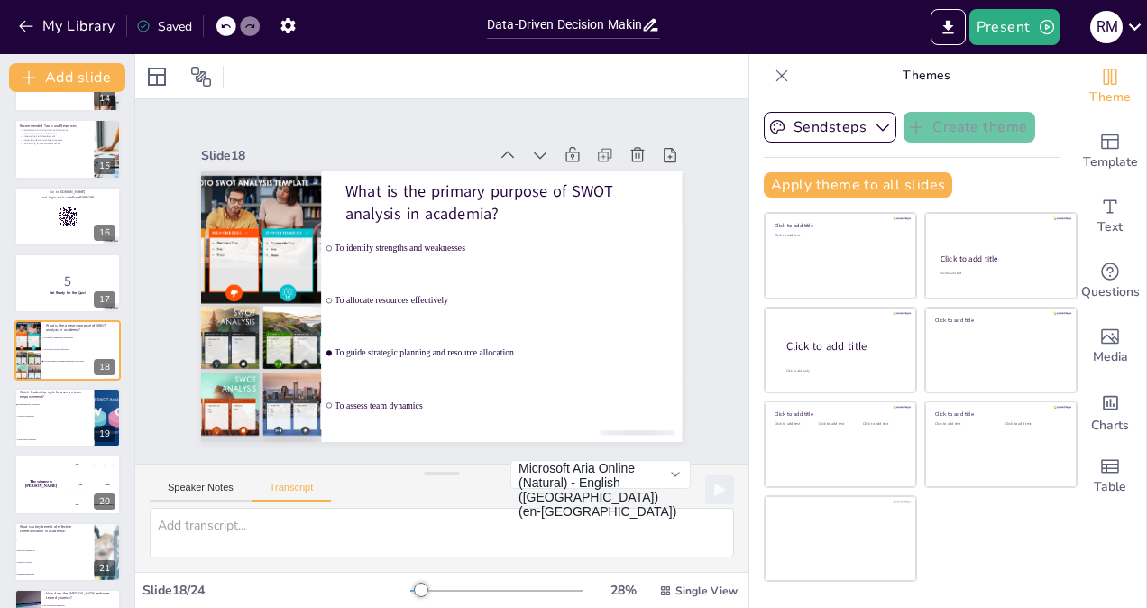
scroll to position [1116, 0]
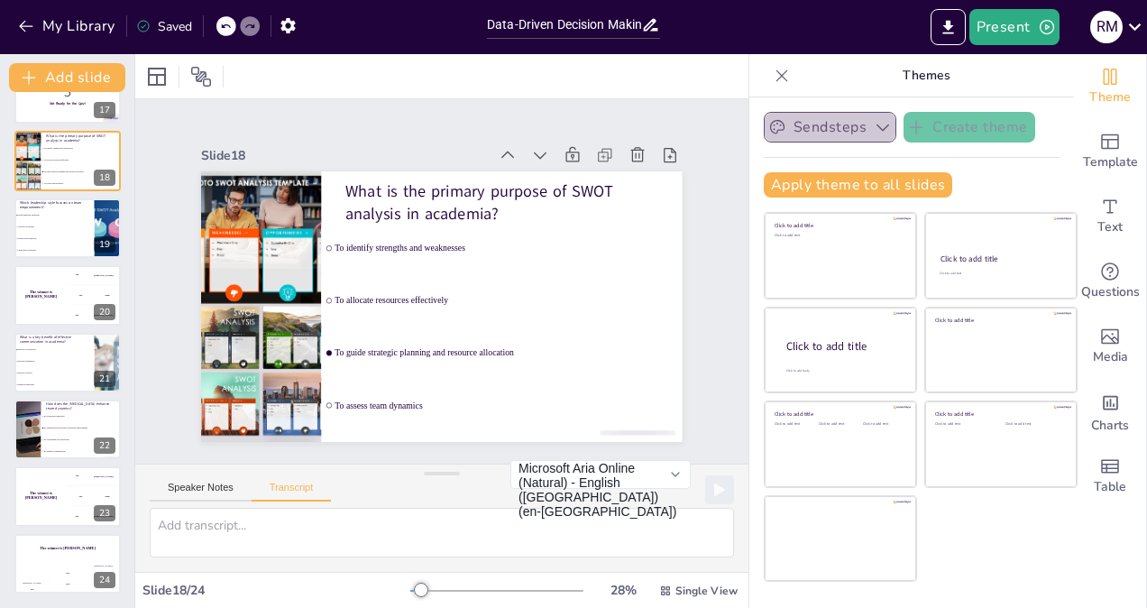
click at [874, 133] on icon "button" at bounding box center [883, 127] width 18 height 18
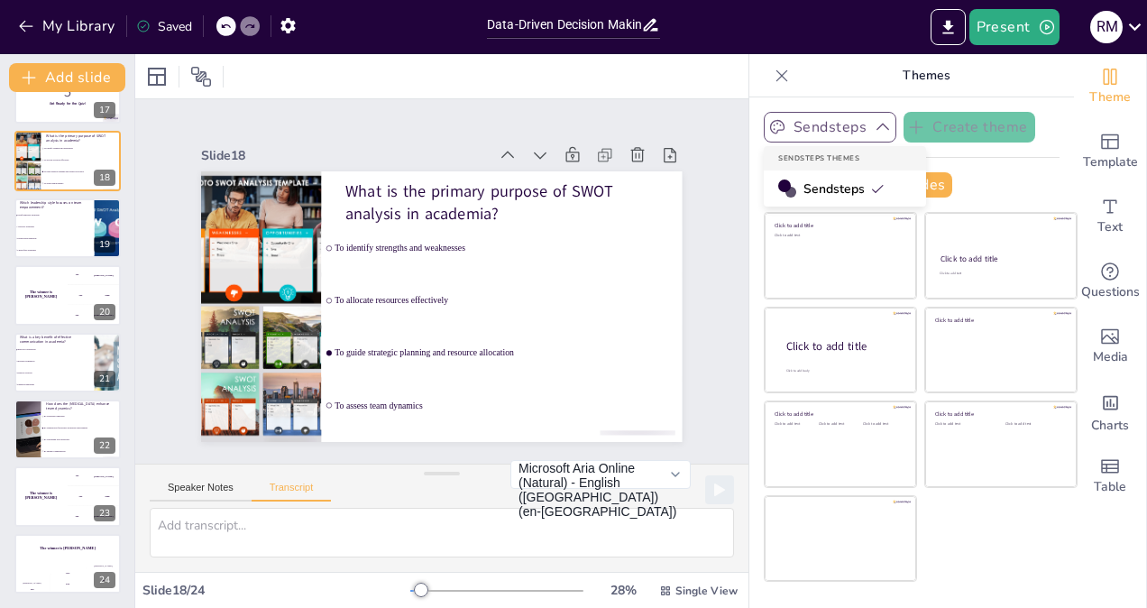
click at [874, 133] on icon "button" at bounding box center [883, 127] width 18 height 18
click at [151, 75] on icon at bounding box center [157, 77] width 18 height 18
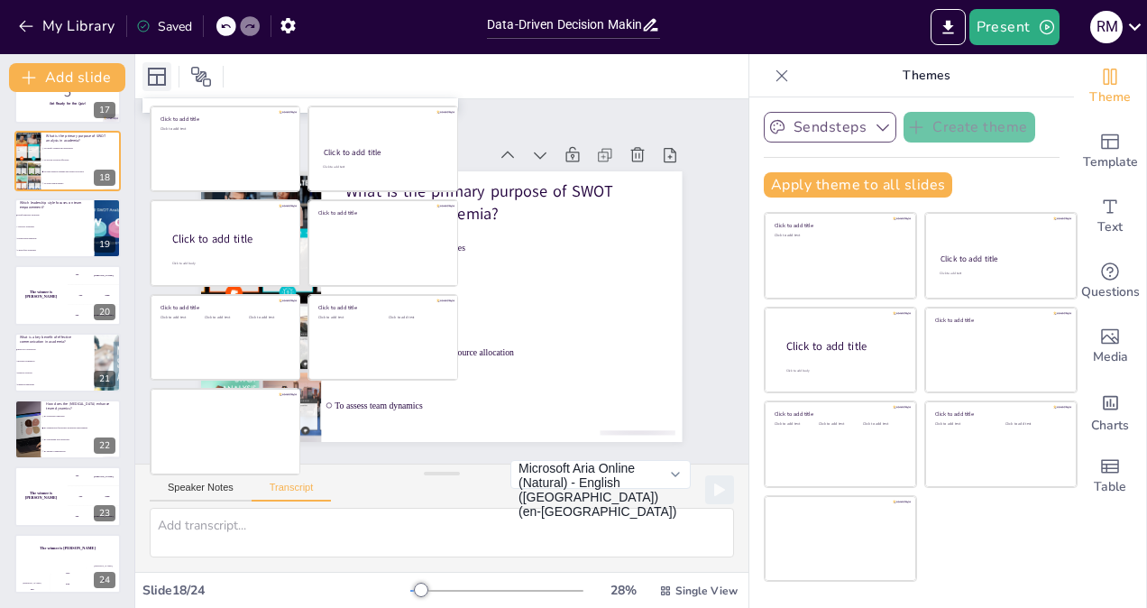
click at [151, 75] on icon at bounding box center [157, 77] width 18 height 18
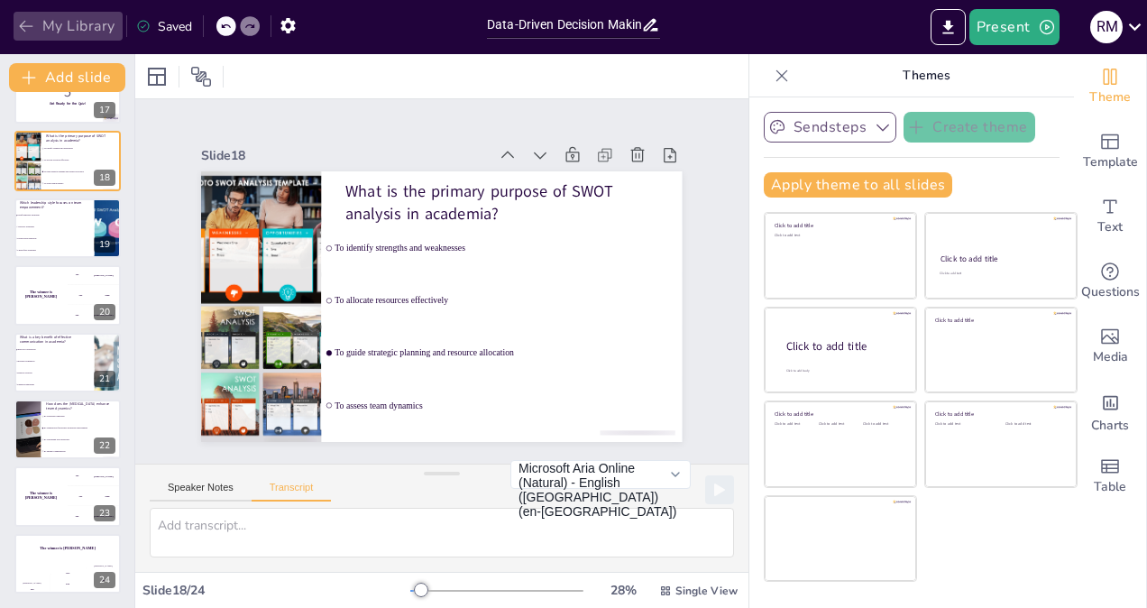
click at [21, 27] on icon "button" at bounding box center [26, 27] width 14 height 12
